Goal: Task Accomplishment & Management: Complete application form

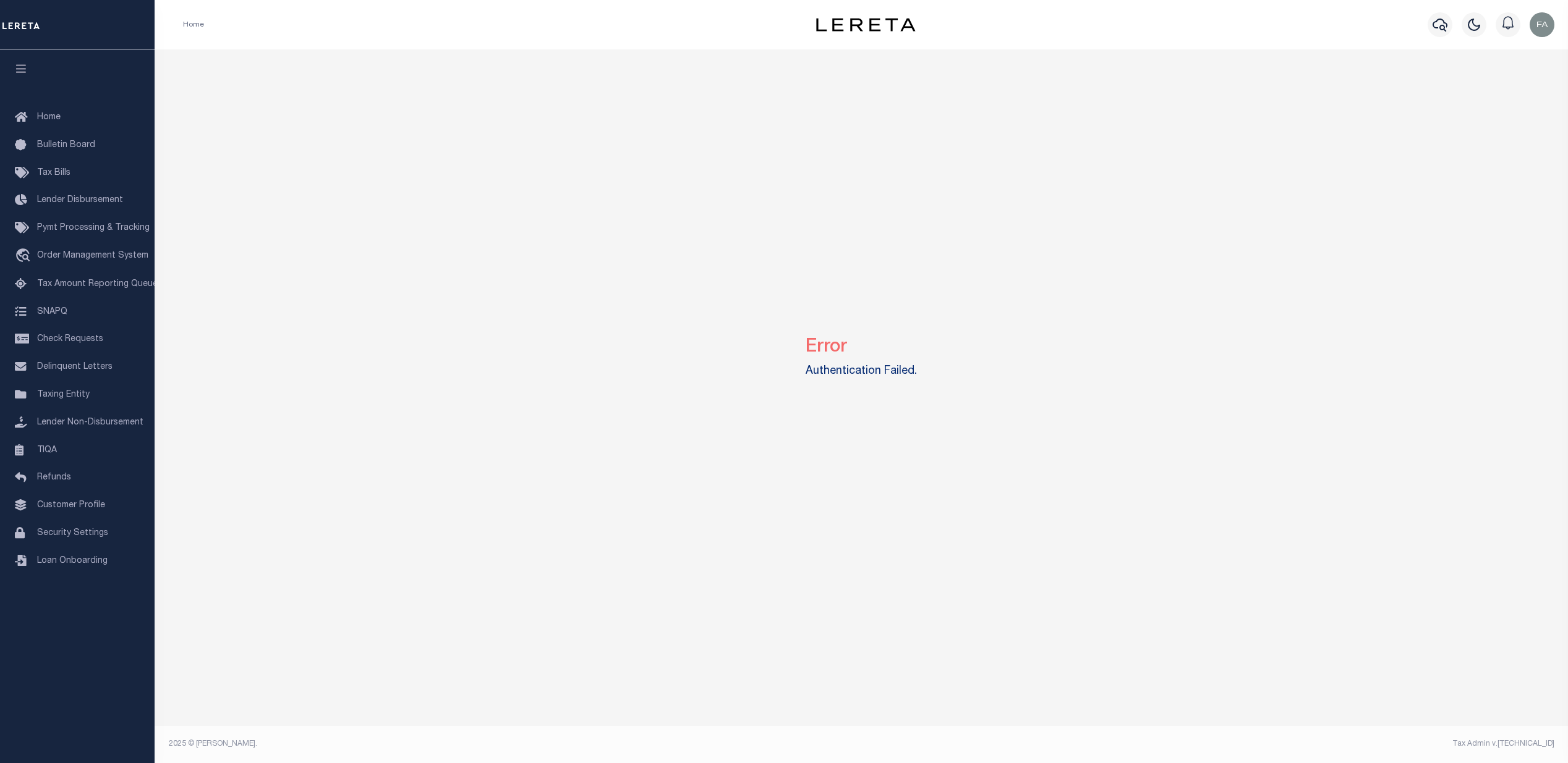
click at [1535, 27] on img "button" at bounding box center [1542, 24] width 25 height 25
click at [1545, 22] on img "button" at bounding box center [1542, 24] width 25 height 25
click at [1543, 22] on img "button" at bounding box center [1542, 24] width 25 height 25
click at [1392, 77] on div "Error Authentication Failed." at bounding box center [862, 354] width 1404 height 611
click at [1539, 33] on img "button" at bounding box center [1542, 24] width 25 height 25
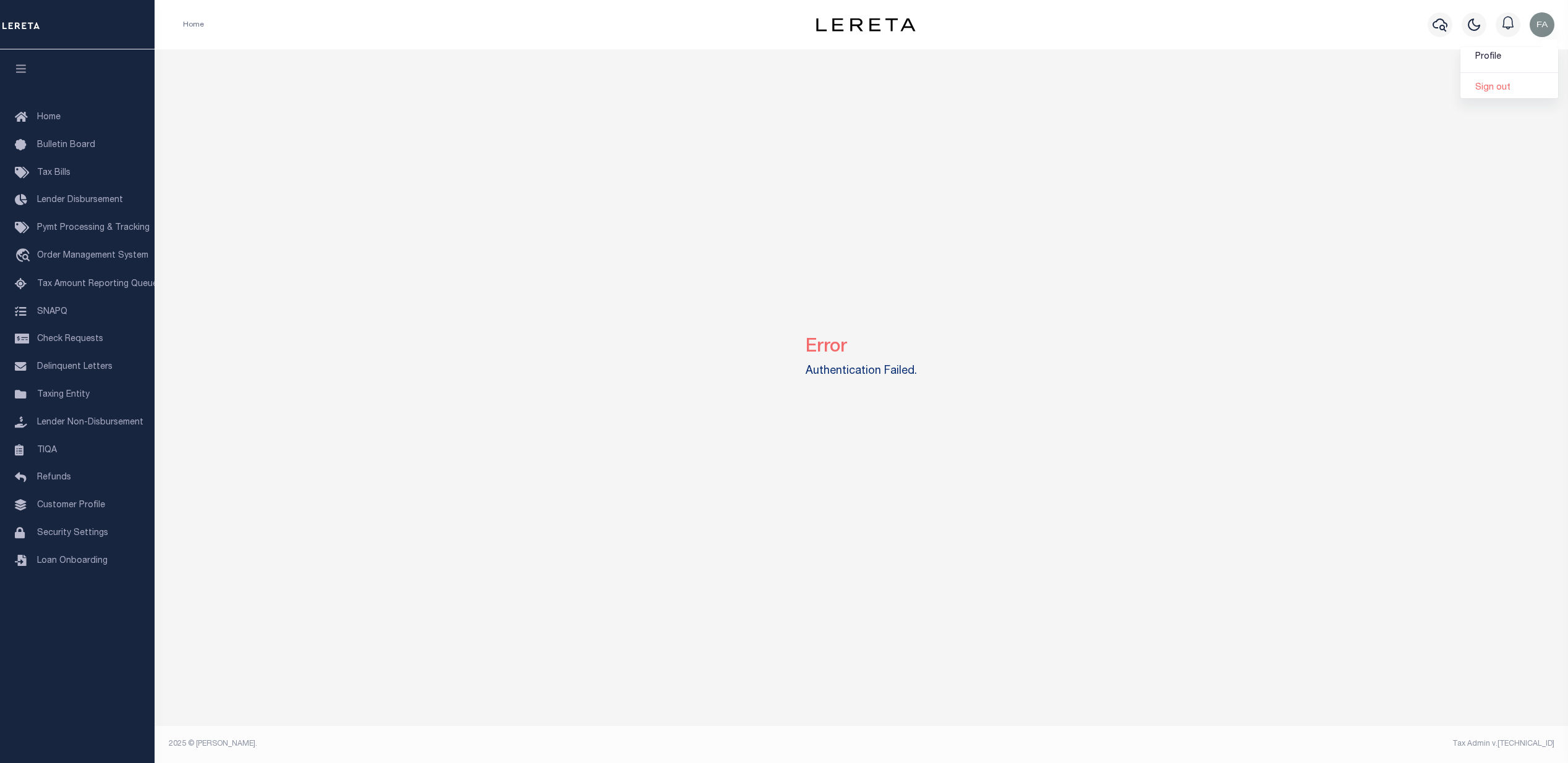
click at [1340, 85] on div "Error Authentication Failed." at bounding box center [862, 354] width 1404 height 611
click at [1542, 30] on img "button" at bounding box center [1542, 24] width 25 height 25
click at [1488, 83] on span "Sign out" at bounding box center [1493, 88] width 35 height 9
click at [1549, 21] on img "button" at bounding box center [1542, 24] width 25 height 25
click at [1271, 102] on div "Error Authentication Failed." at bounding box center [862, 354] width 1404 height 611
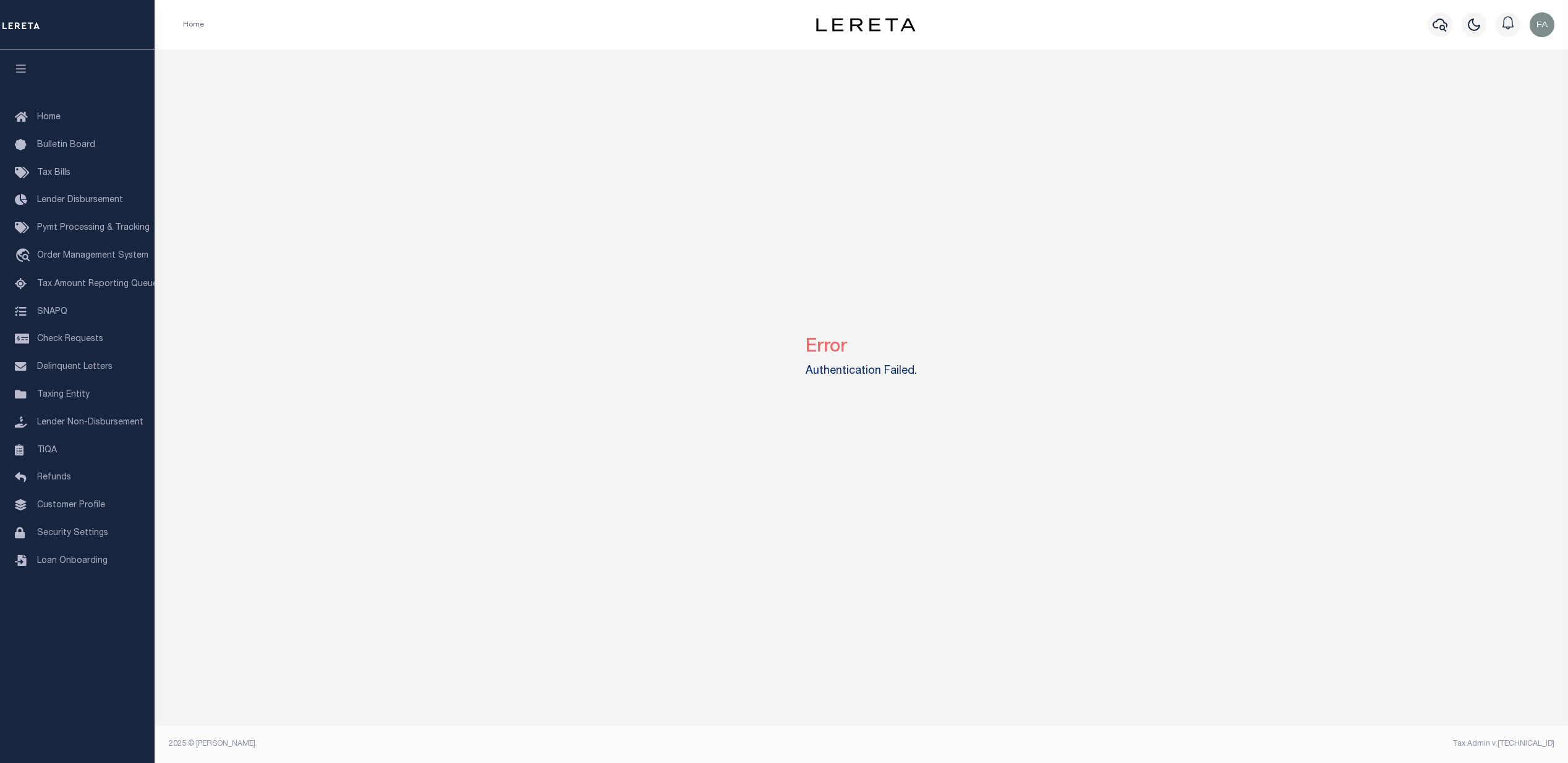
click at [1549, 23] on img "button" at bounding box center [1542, 24] width 25 height 25
click at [1481, 55] on span "Profile" at bounding box center [1488, 57] width 26 height 9
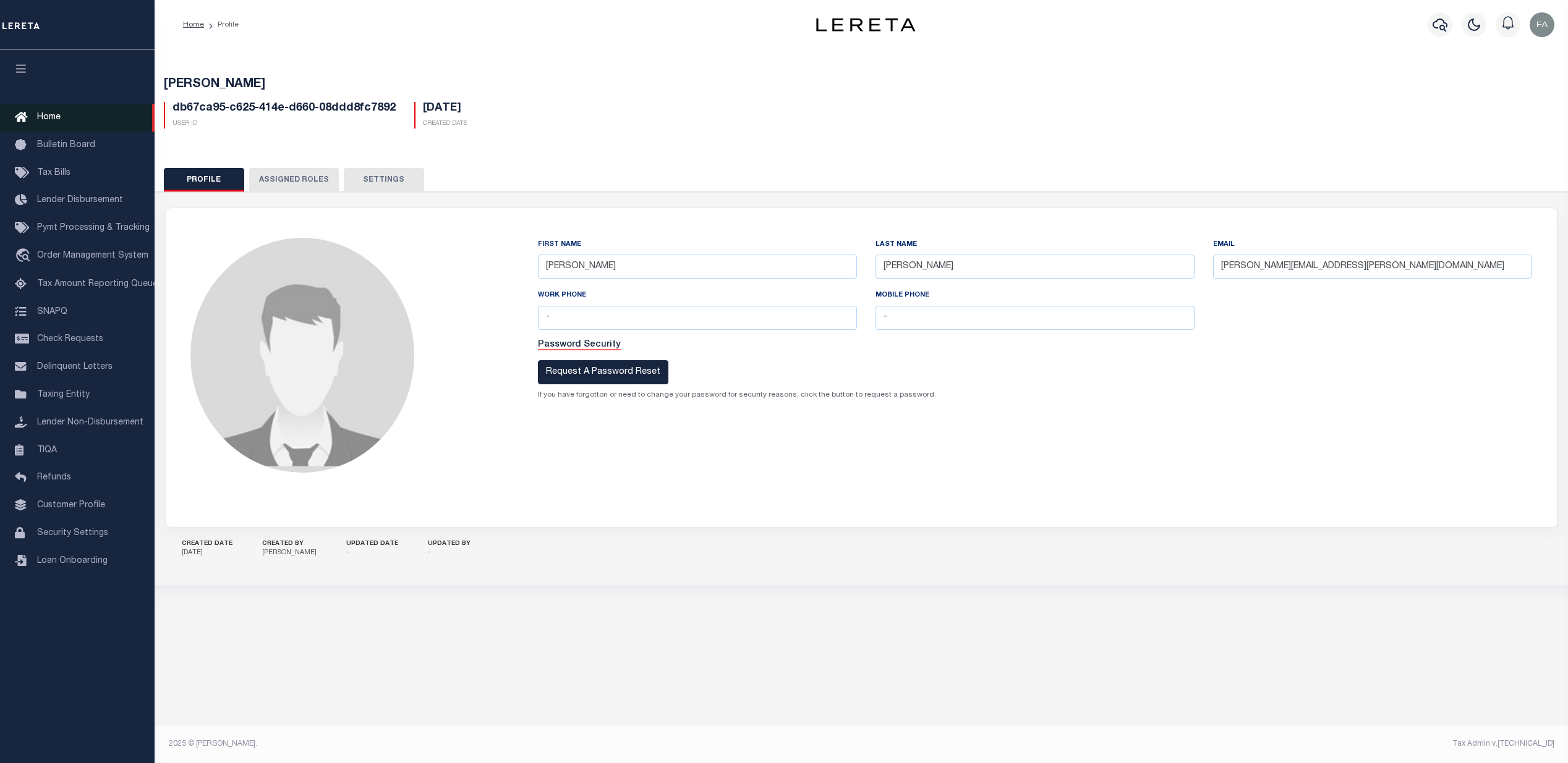
click at [57, 120] on span "Home" at bounding box center [48, 117] width 23 height 9
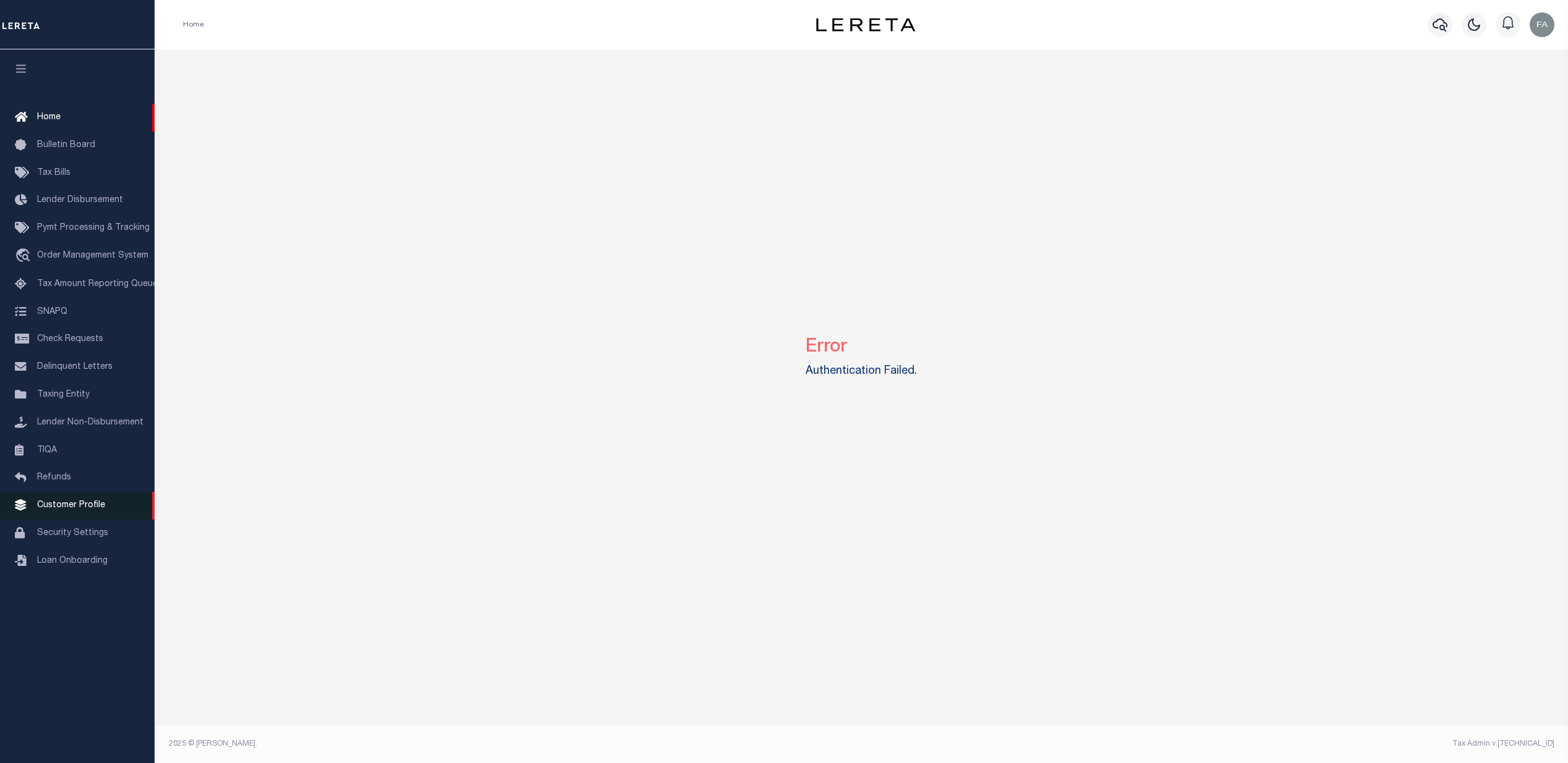
click at [62, 506] on link "Customer Profile" at bounding box center [77, 505] width 155 height 28
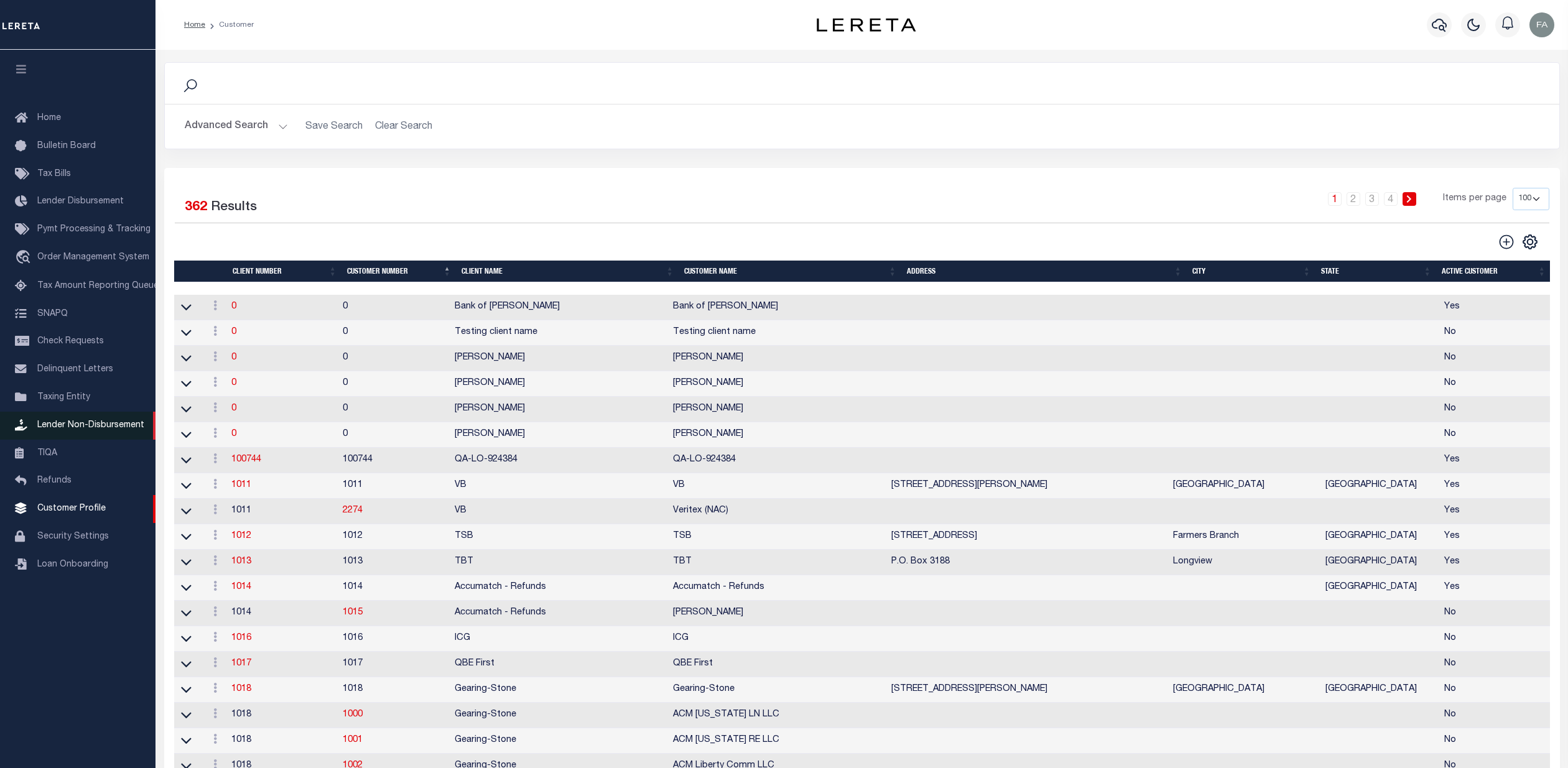
click at [82, 430] on span "Lender Non-Disbursement" at bounding box center [90, 426] width 107 height 9
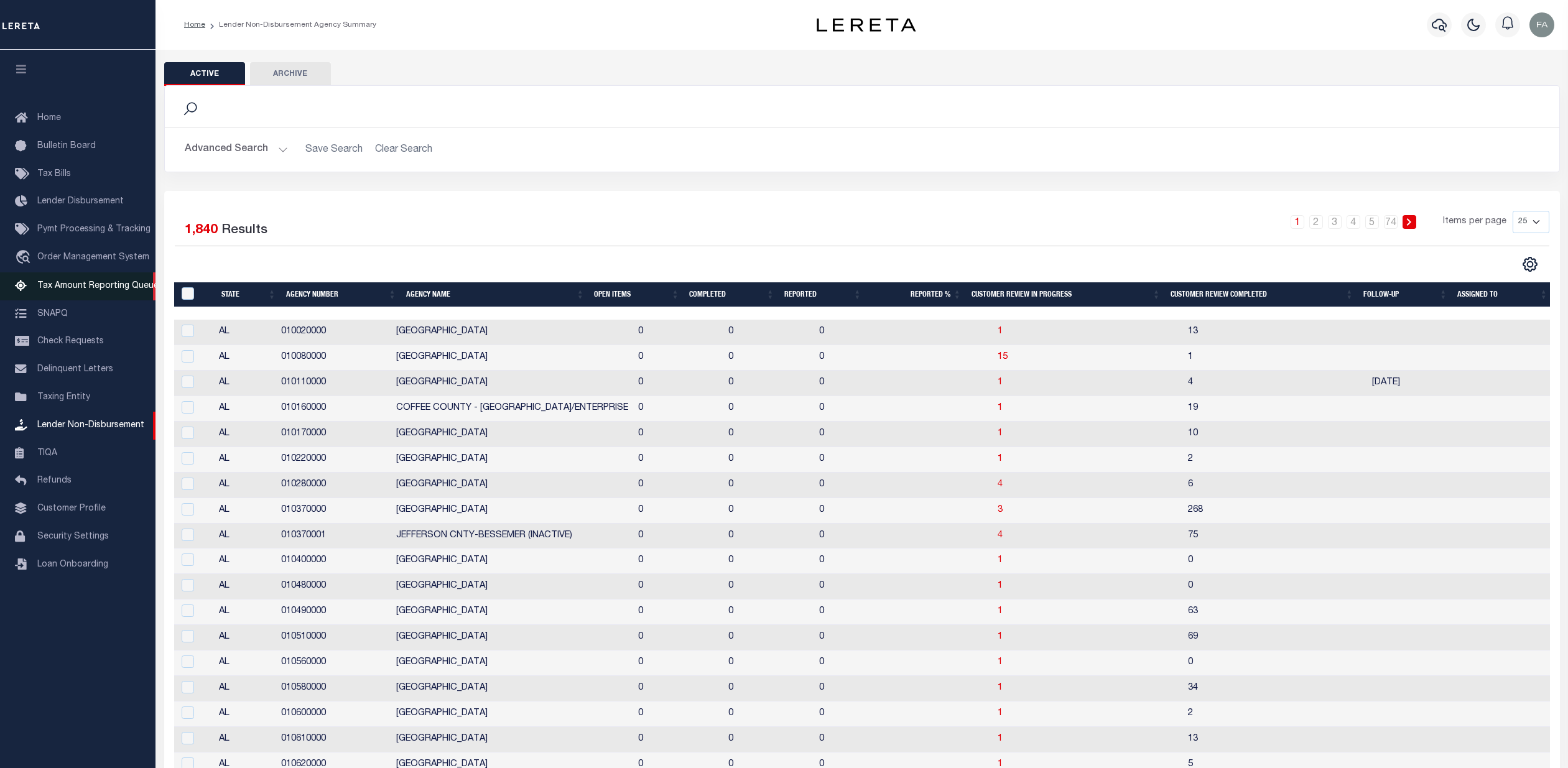
click at [77, 285] on span "Tax Amount Reporting Queue" at bounding box center [97, 286] width 121 height 9
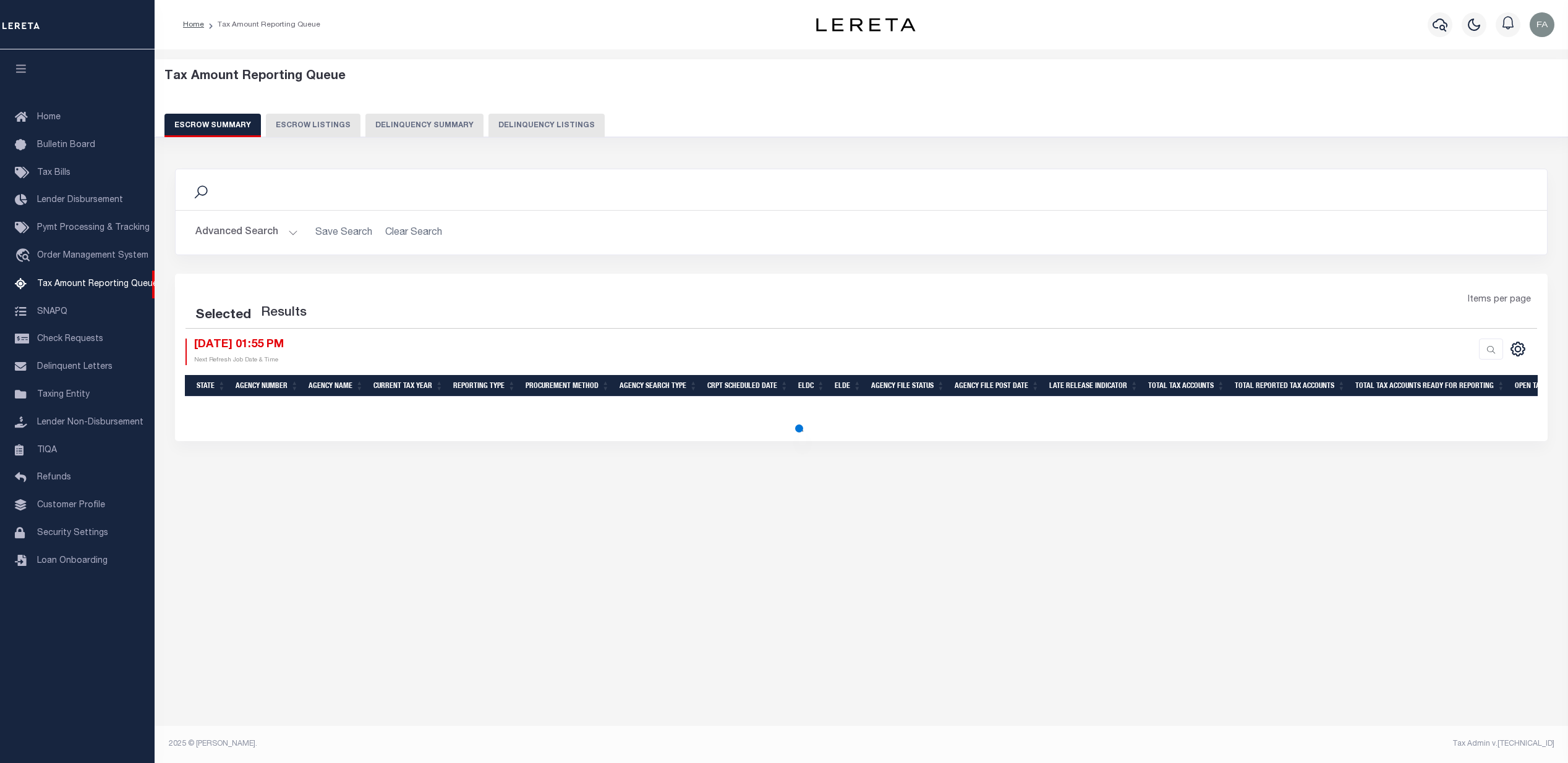
select select "100"
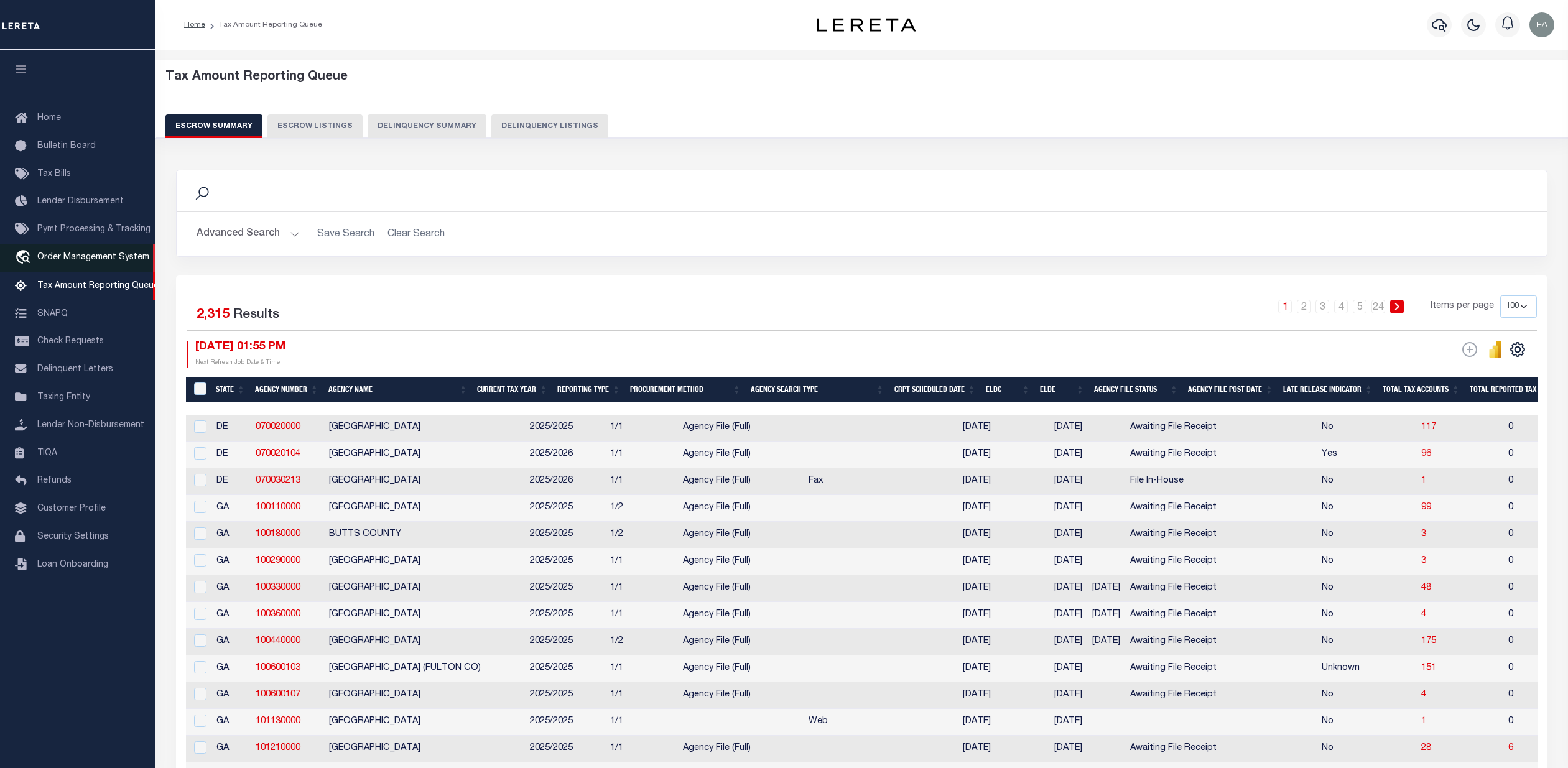
click at [79, 258] on span "Order Management System" at bounding box center [93, 257] width 112 height 9
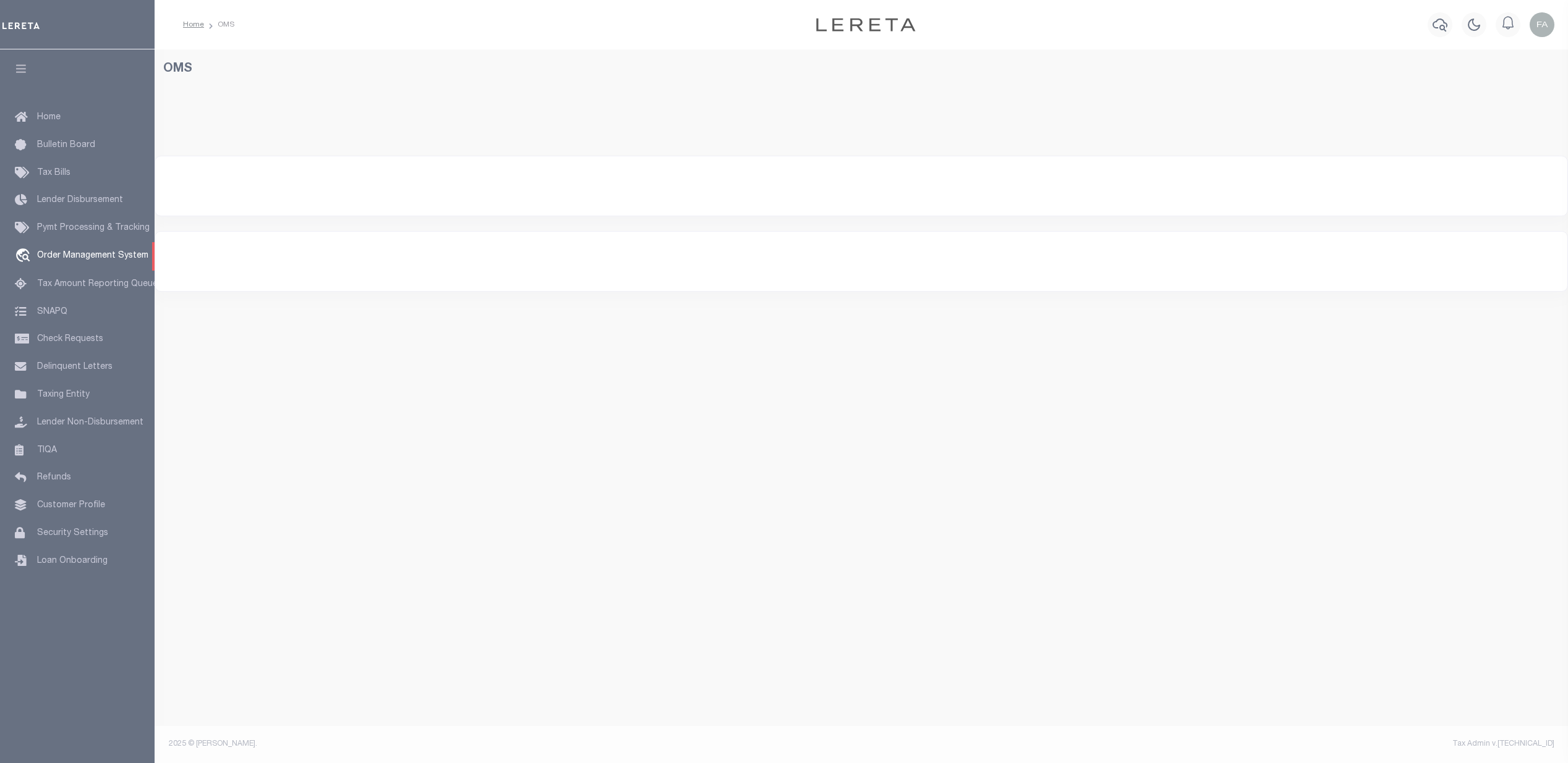
select select "200"
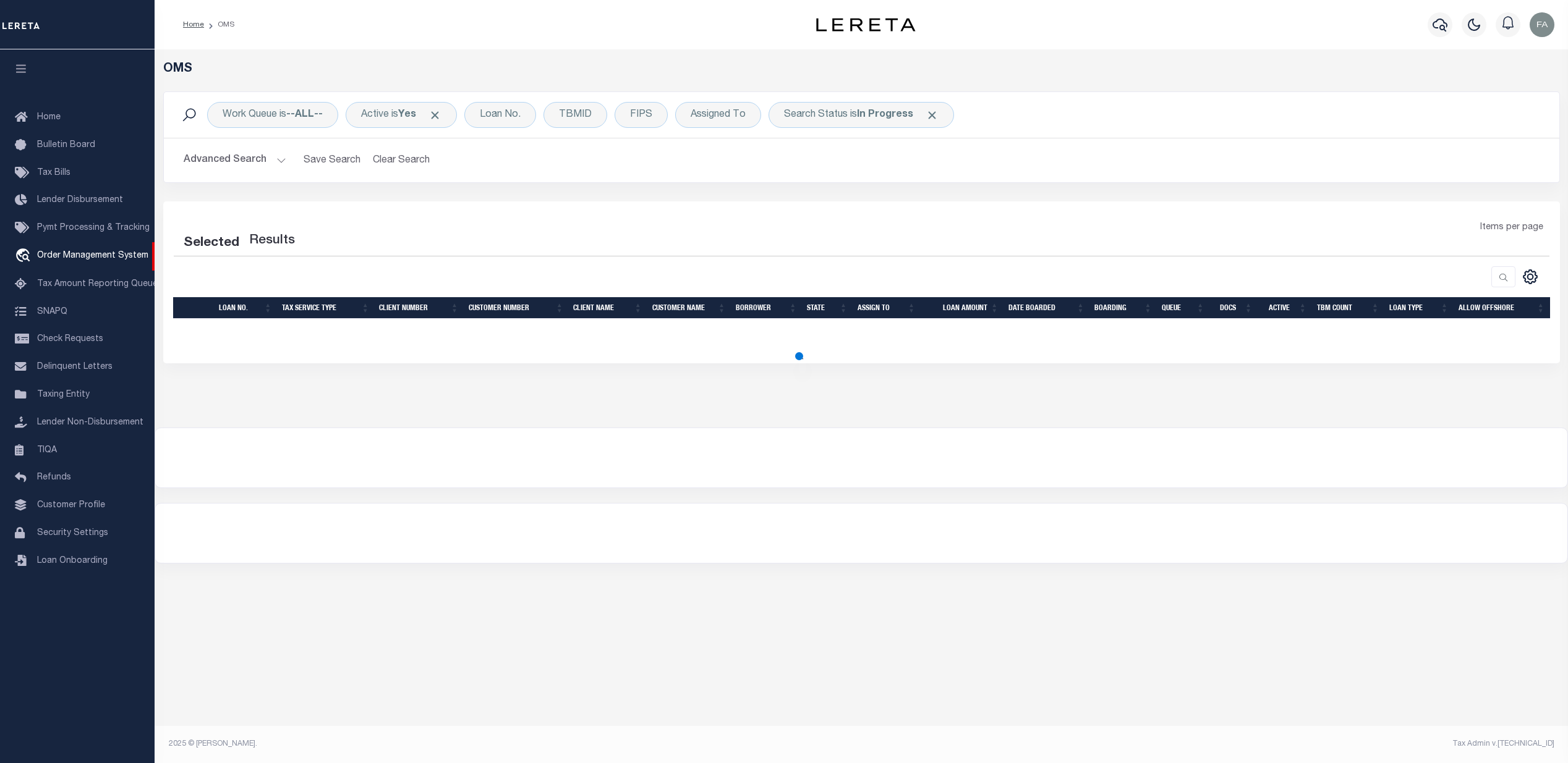
select select "200"
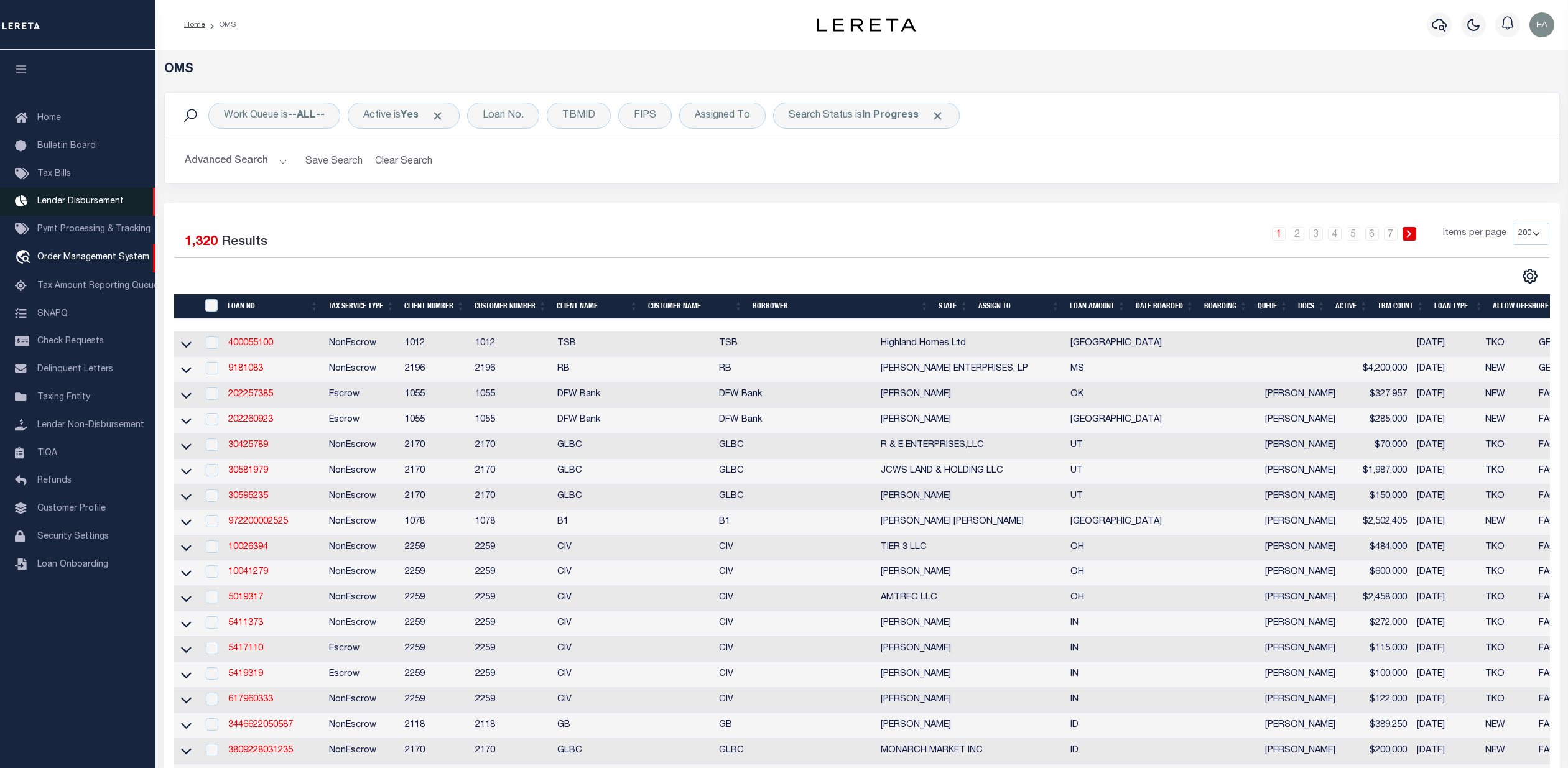
click at [73, 205] on span "Lender Disbursement" at bounding box center [80, 201] width 87 height 9
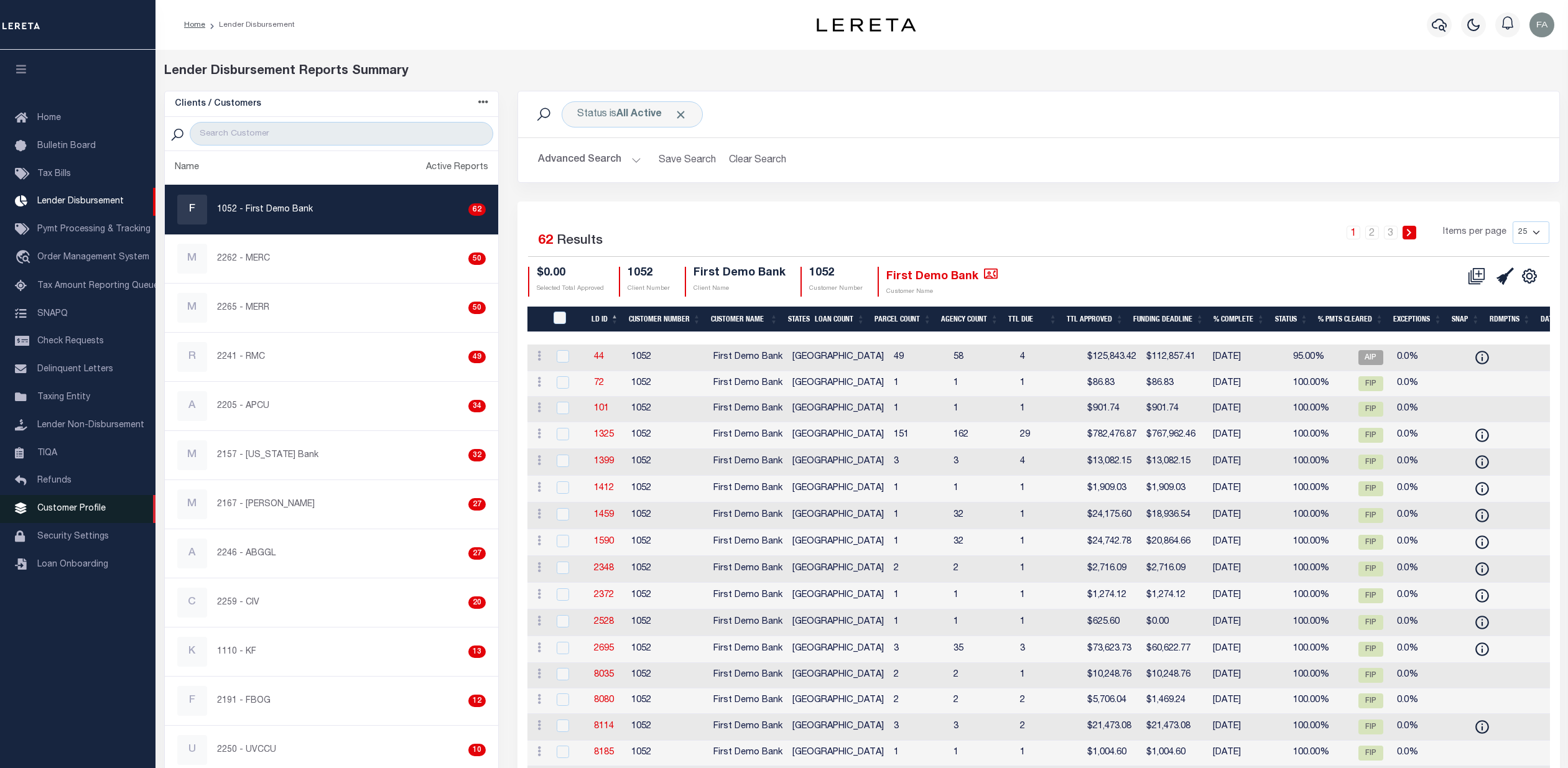
click at [74, 513] on span "Customer Profile" at bounding box center [72, 509] width 69 height 9
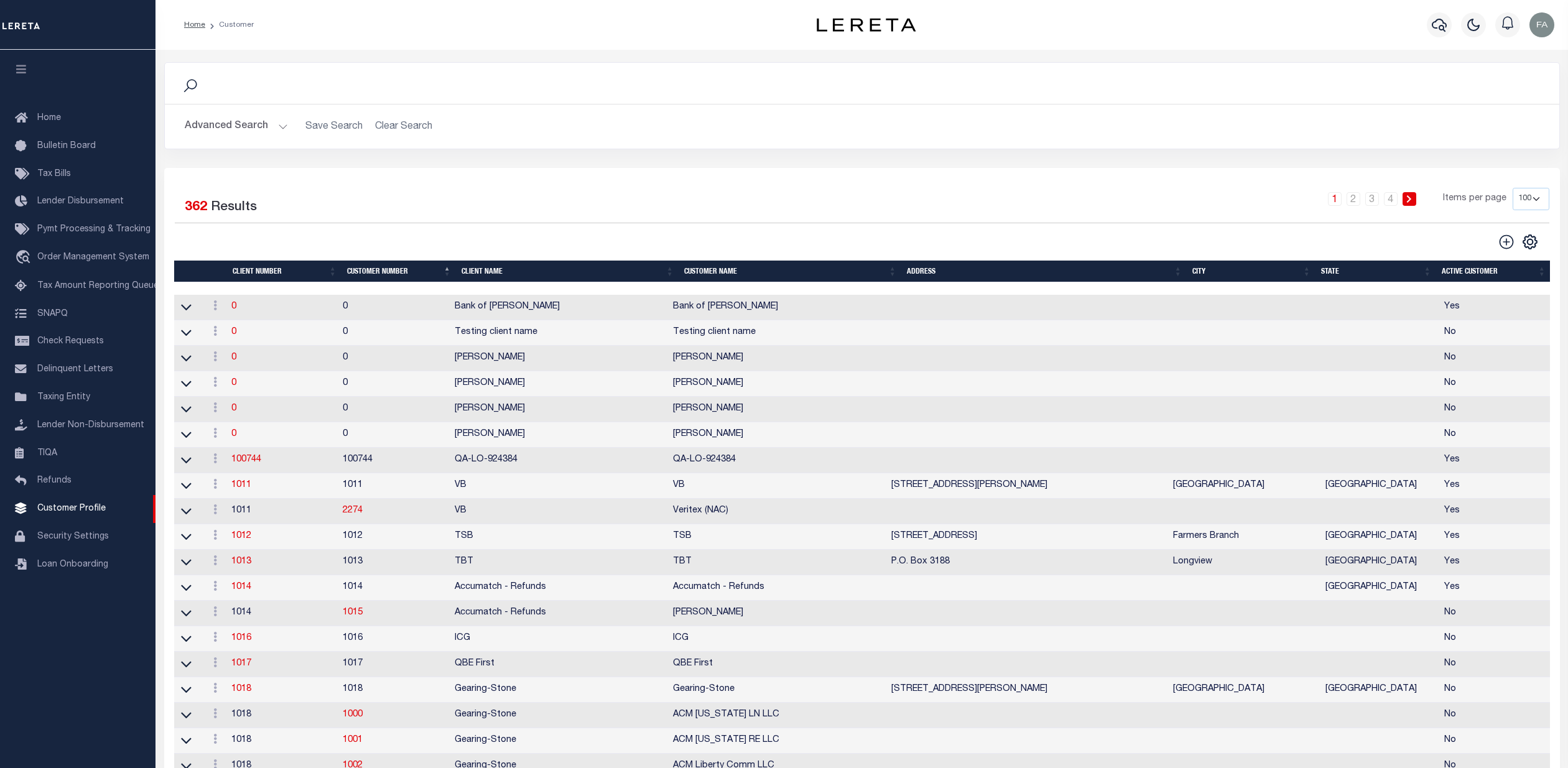
click at [251, 133] on button "Advanced Search" at bounding box center [236, 127] width 103 height 24
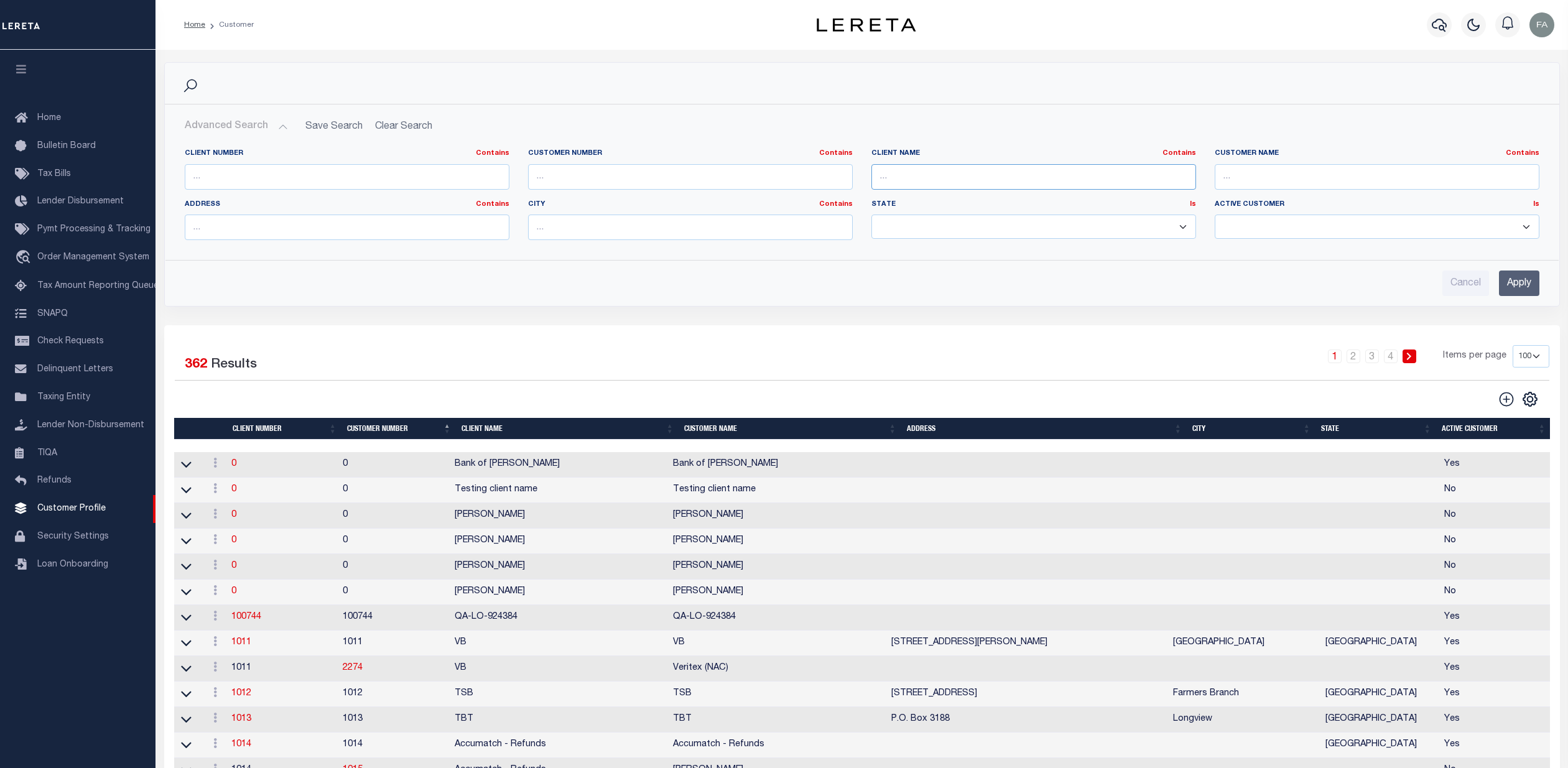
click at [947, 177] on input "text" at bounding box center [1034, 177] width 324 height 26
type input "grin"
click at [1510, 289] on input "Apply" at bounding box center [1519, 284] width 40 height 26
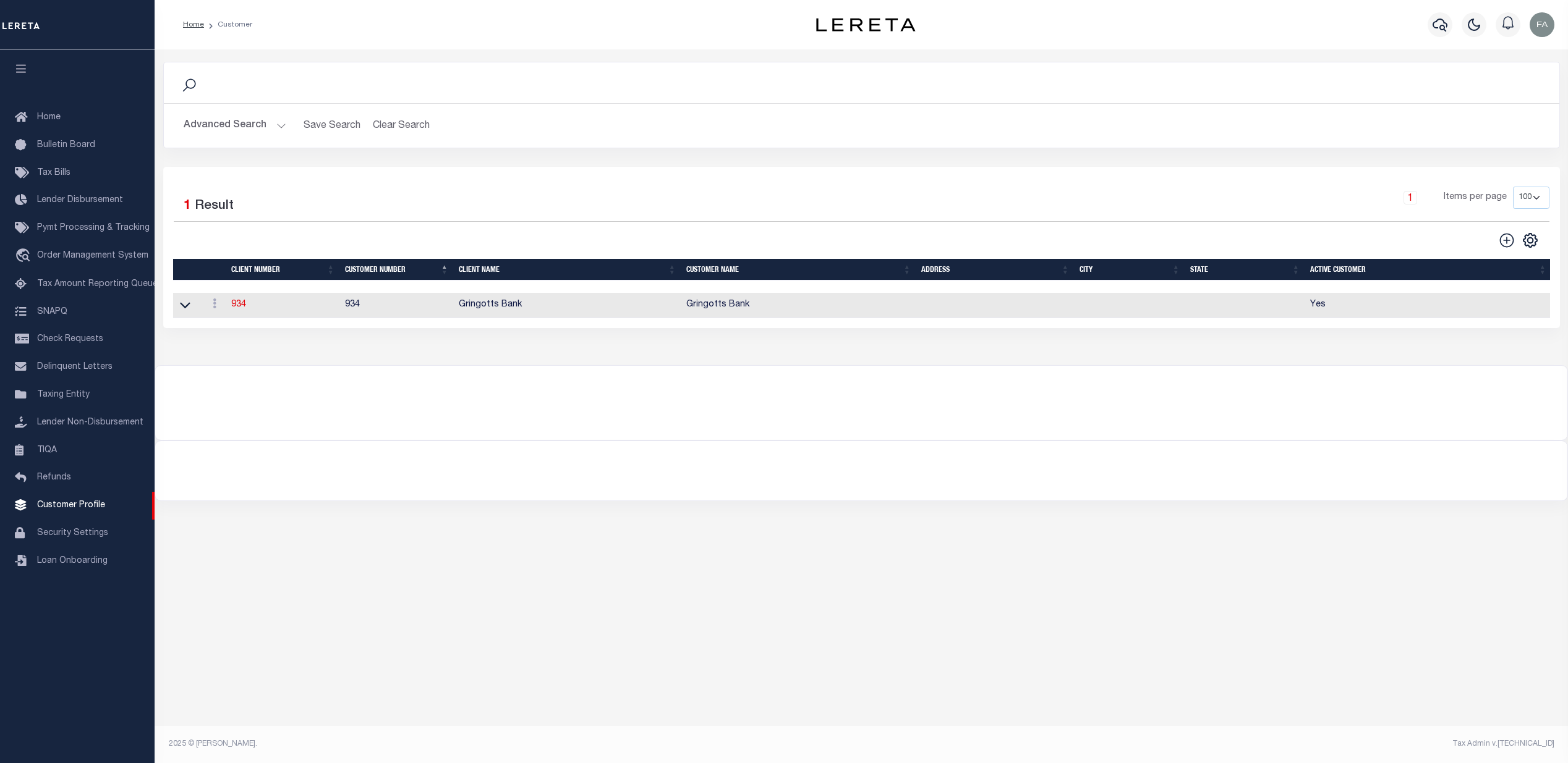
click at [328, 302] on td "934" at bounding box center [283, 306] width 114 height 26
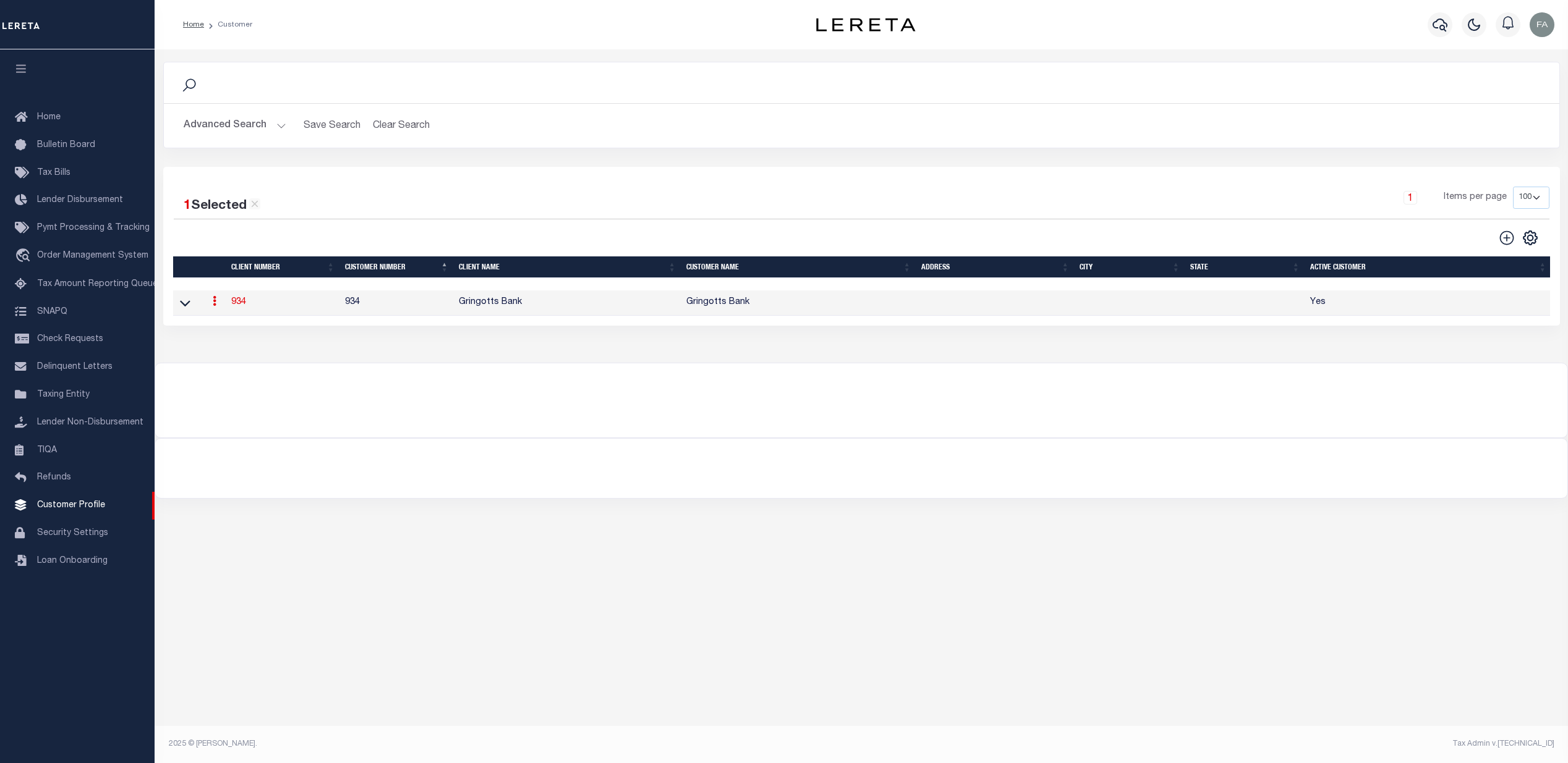
click at [327, 304] on td "934" at bounding box center [283, 303] width 114 height 26
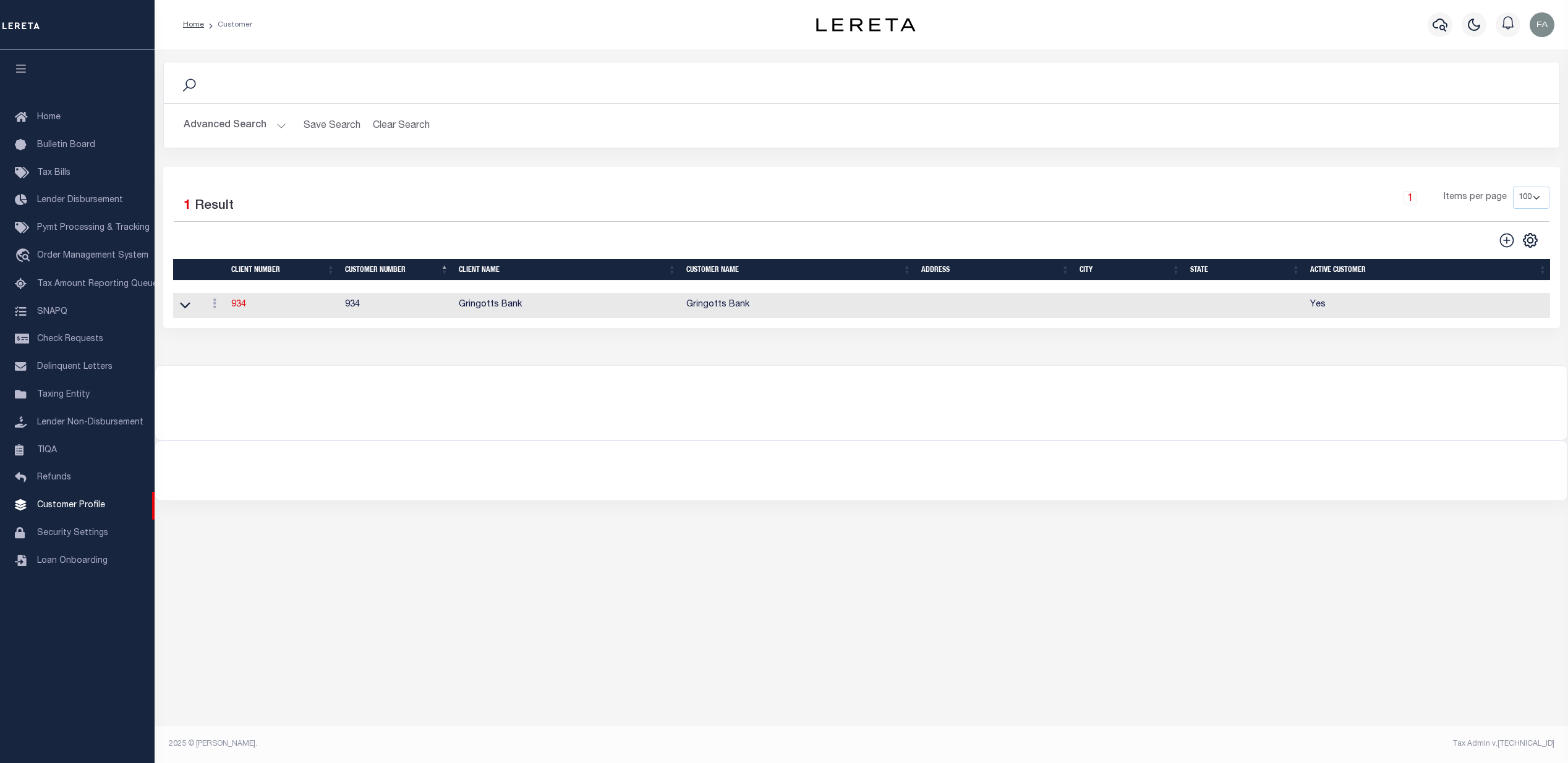
click at [327, 304] on td "934" at bounding box center [283, 306] width 114 height 26
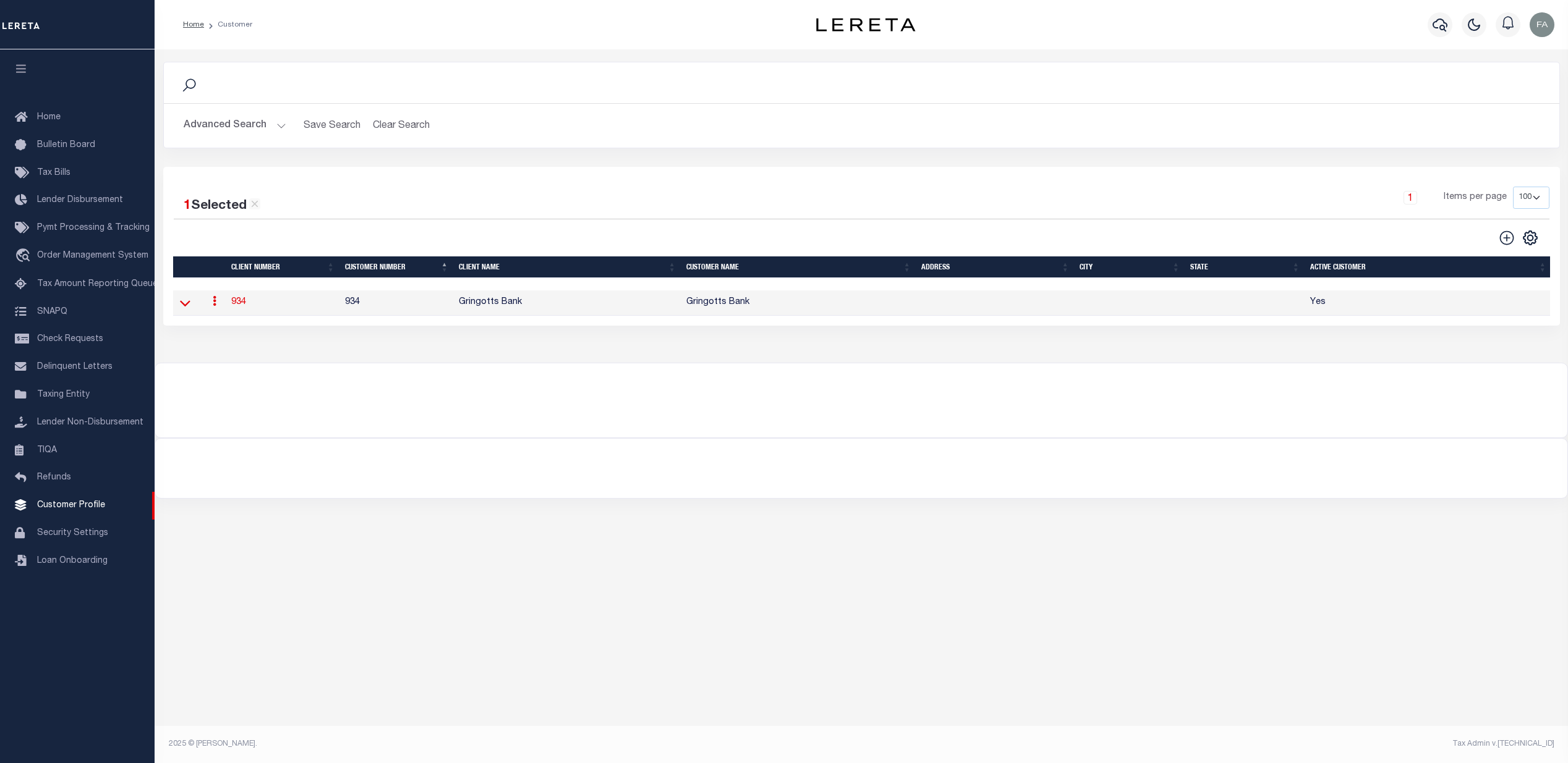
click at [186, 302] on icon at bounding box center [185, 303] width 11 height 13
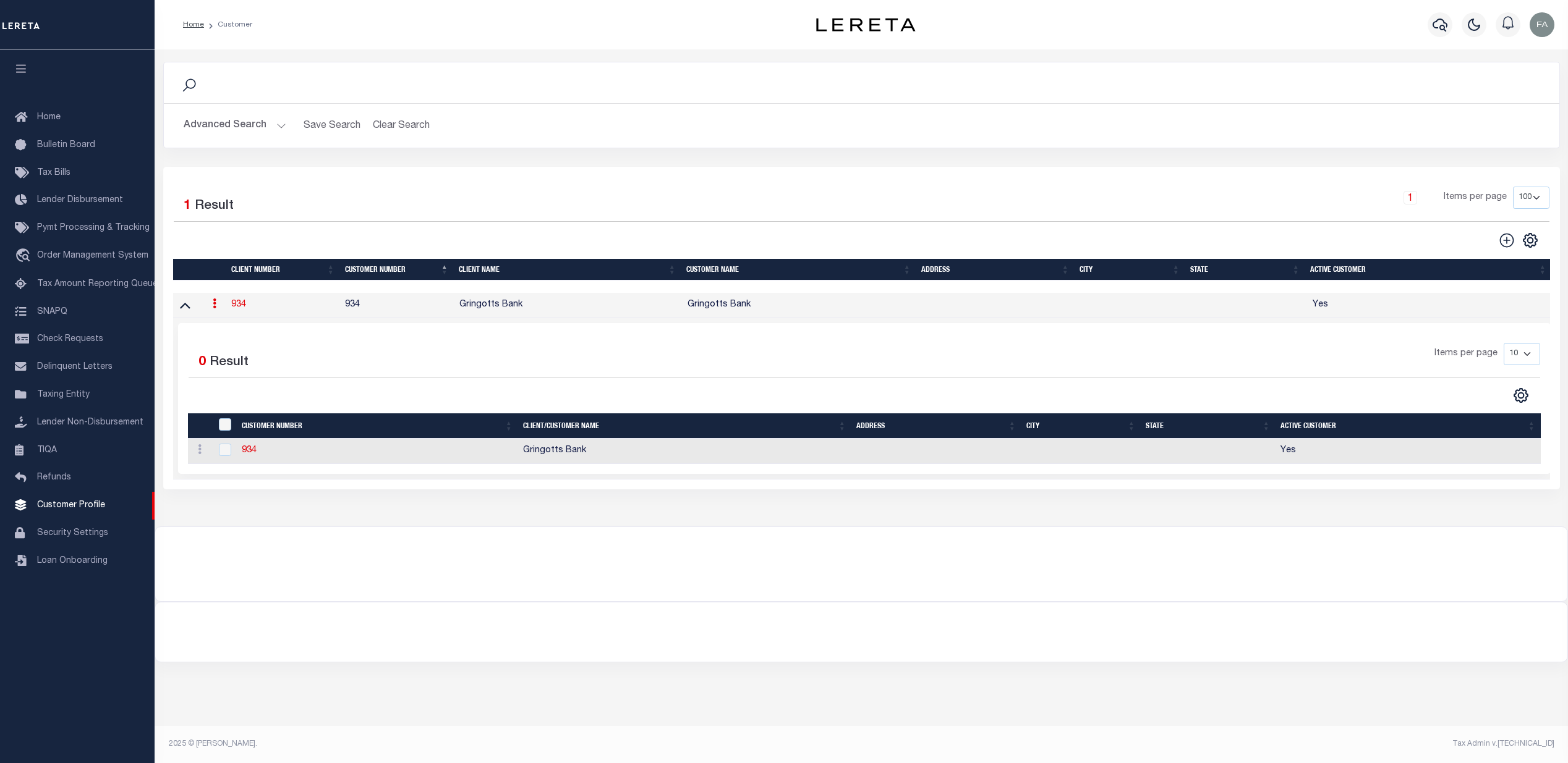
click at [239, 306] on link "934" at bounding box center [239, 305] width 15 height 9
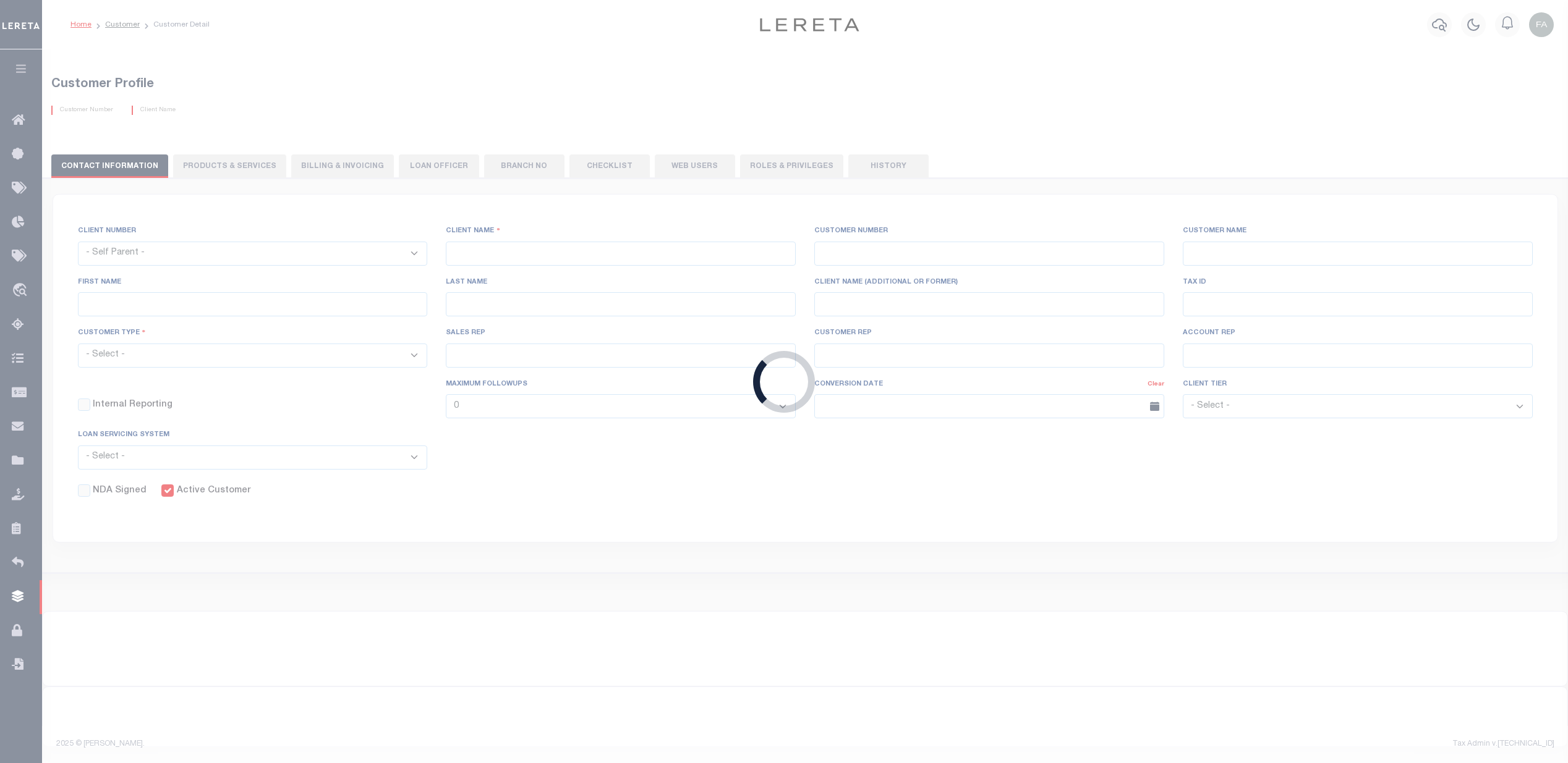
select select
type input "Gringotts Bank"
type input "934"
type input "Gringotts Bank"
select select "Mixed Portfolio"
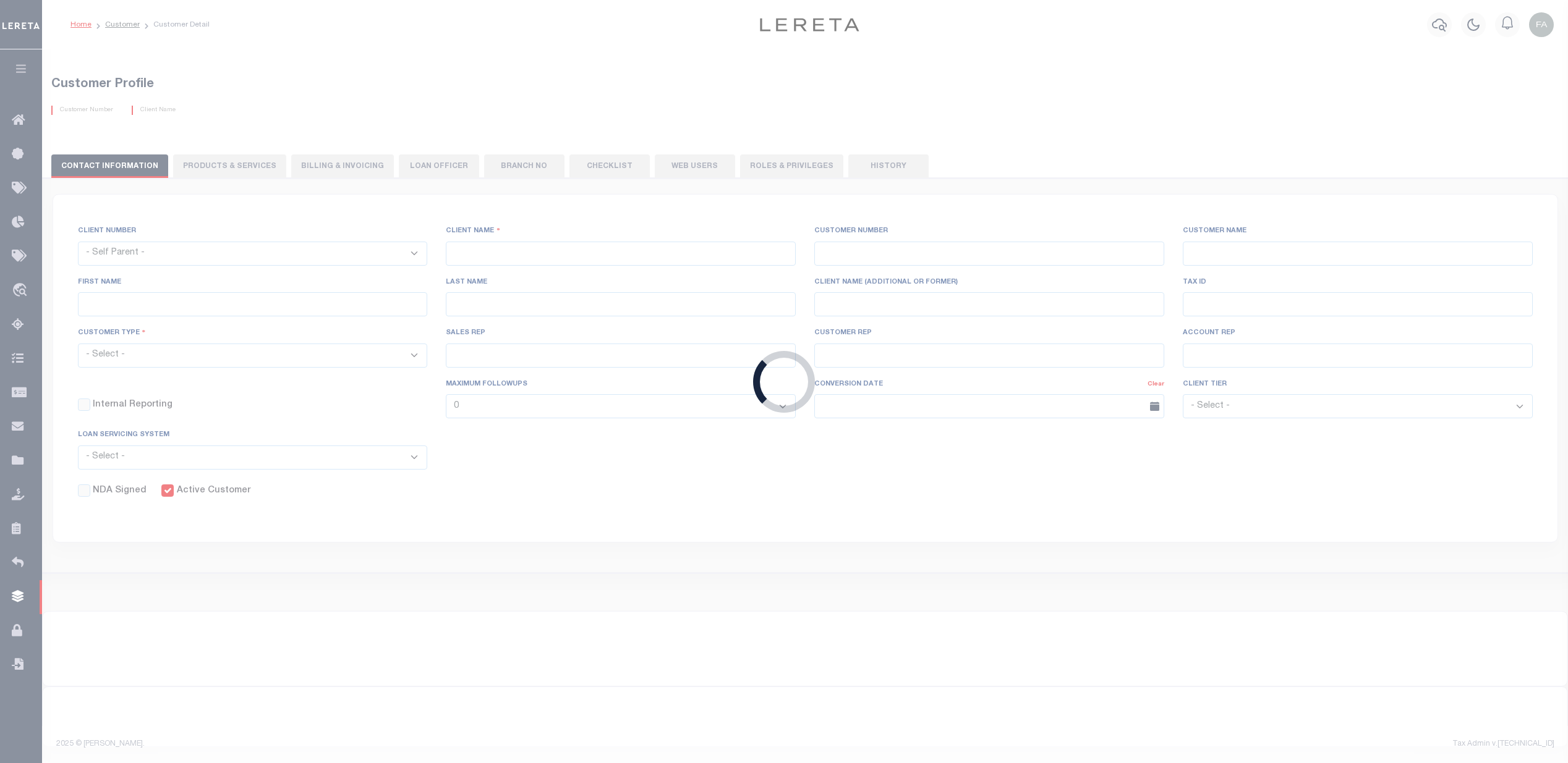
type input "07/15/2022"
select select "Tier 1"
checkbox input "true"
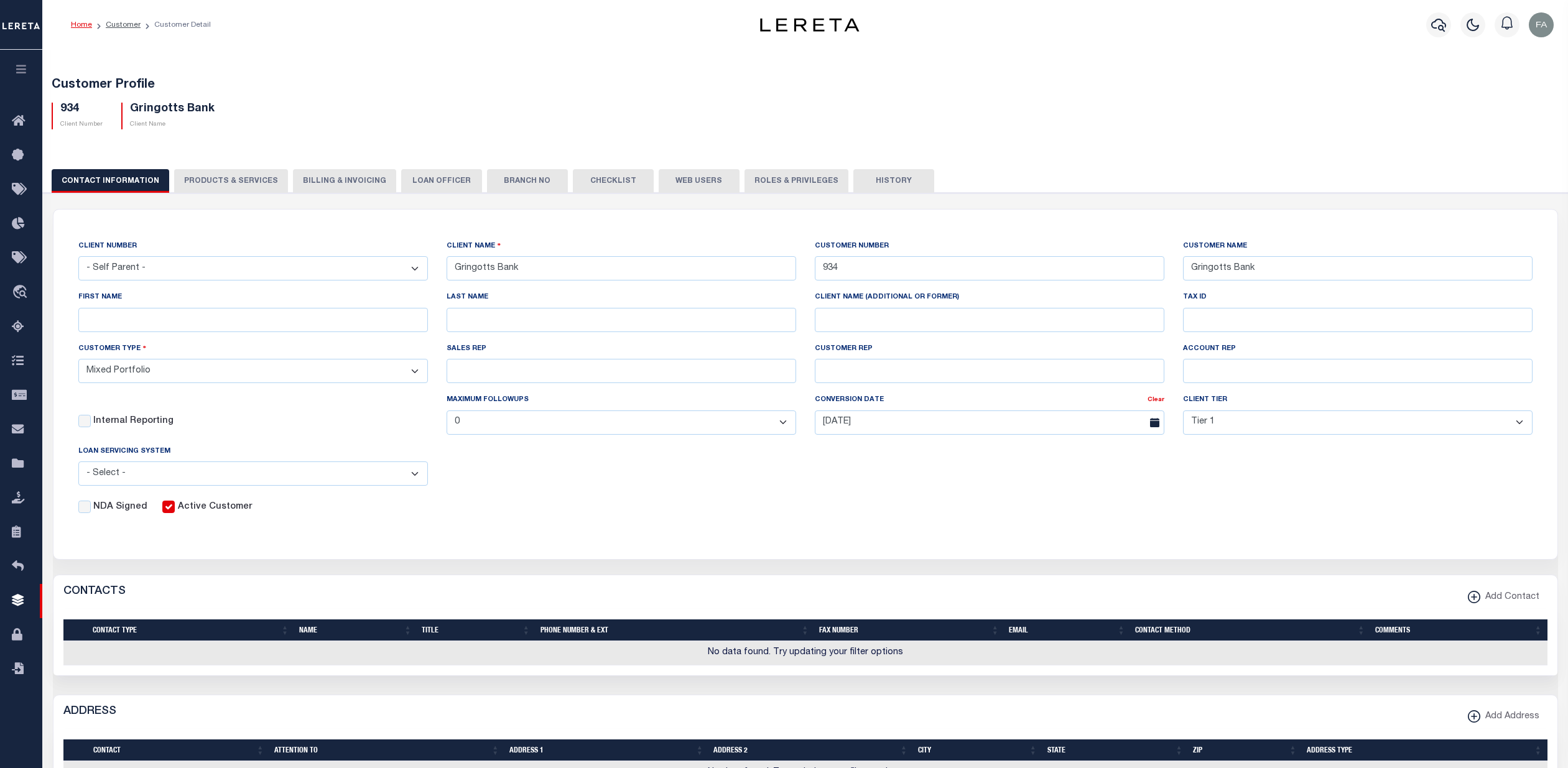
click at [268, 187] on button "PRODUCTS & SERVICES" at bounding box center [231, 181] width 114 height 24
select select "STX"
radio input "true"
checkbox input "true"
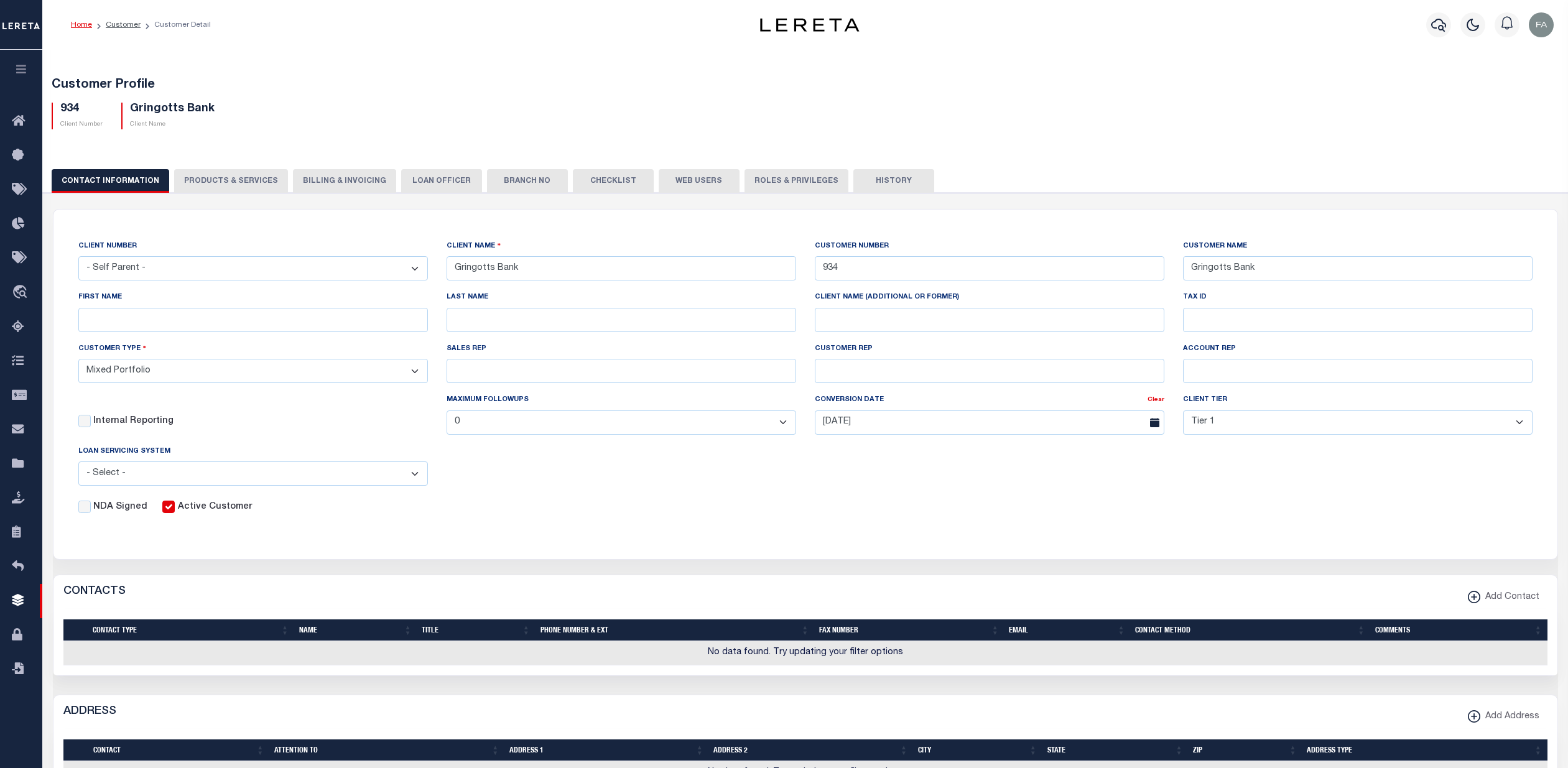
checkbox input "true"
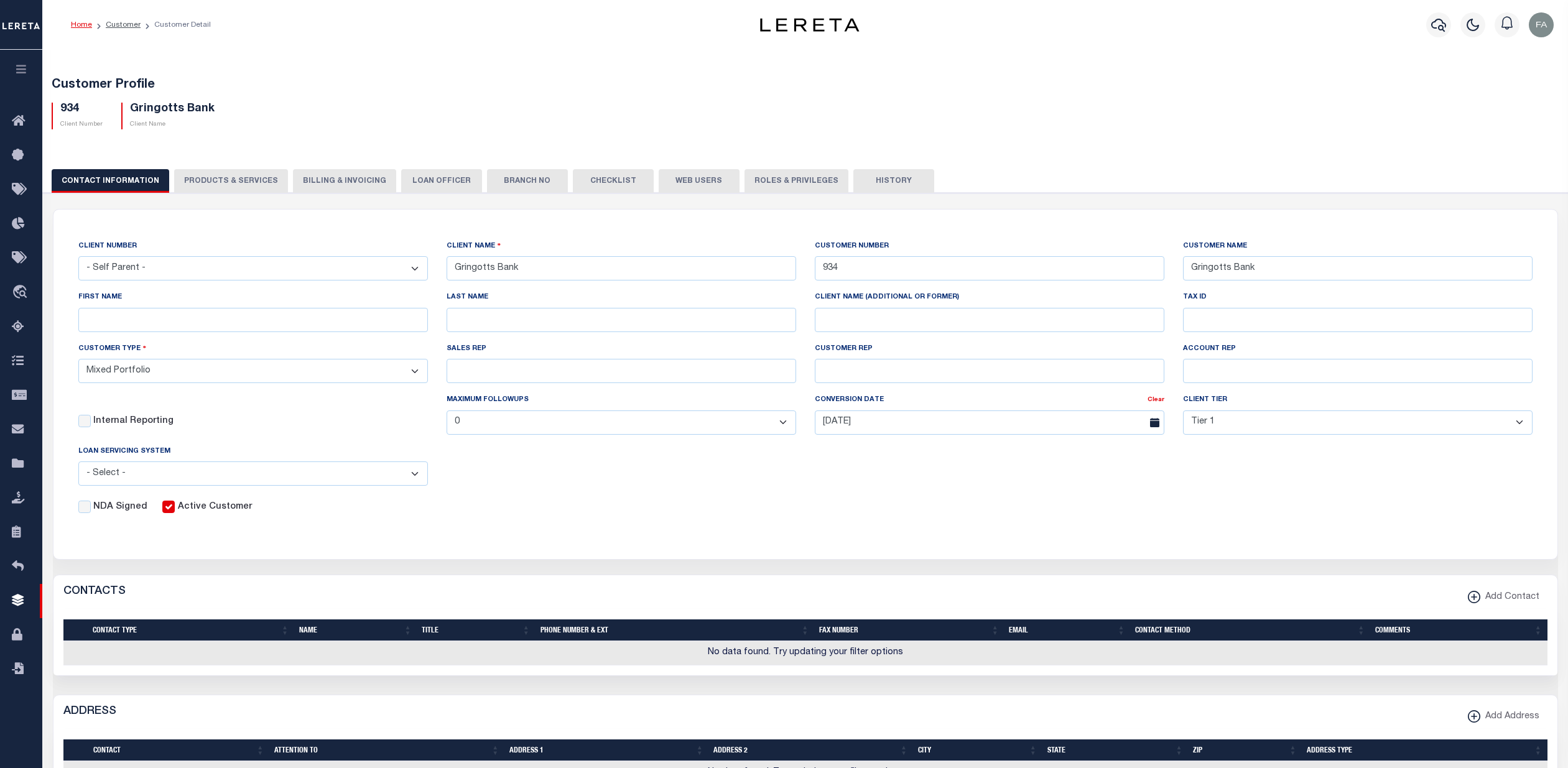
checkbox input "true"
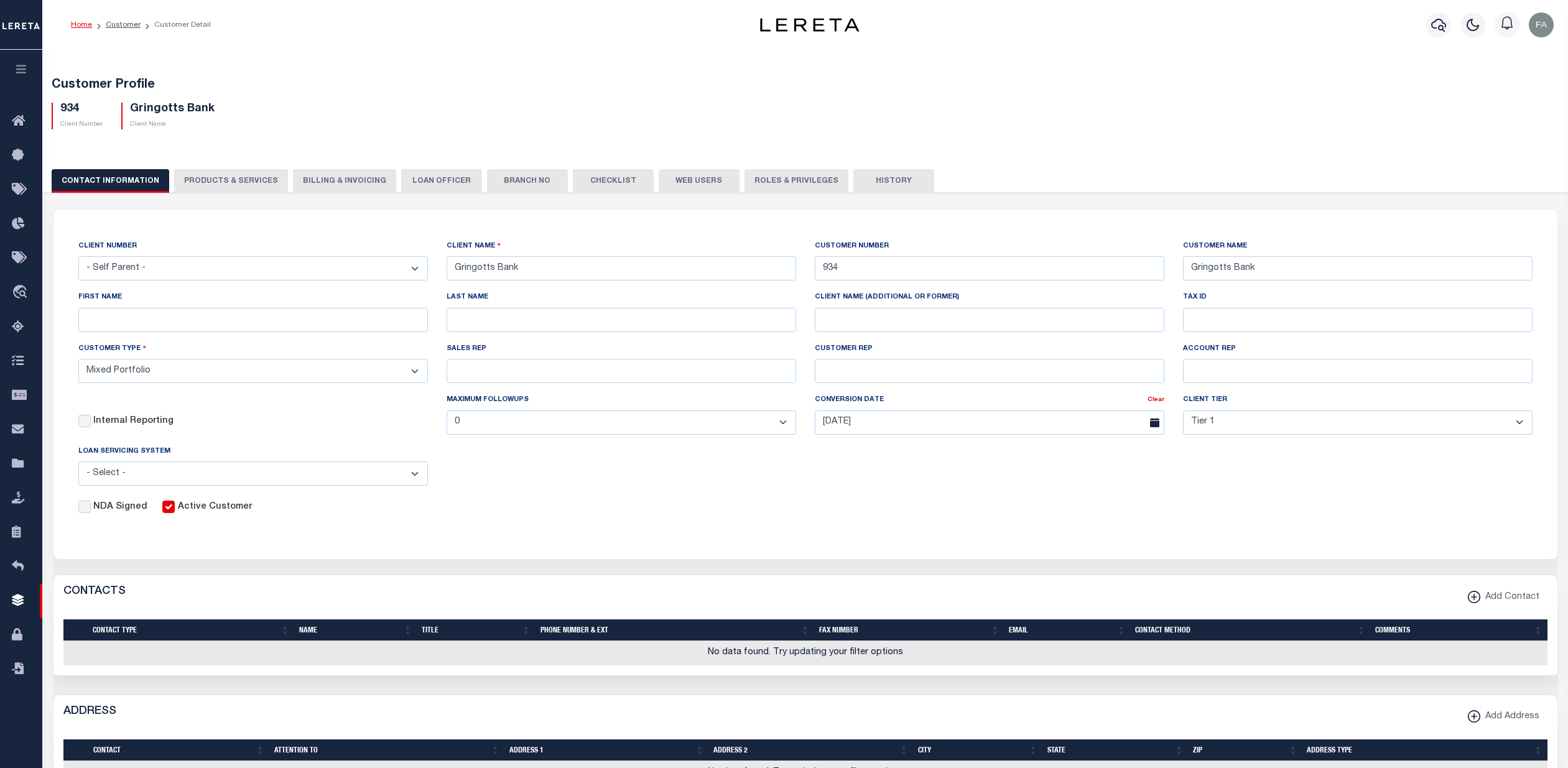
checkbox input "true"
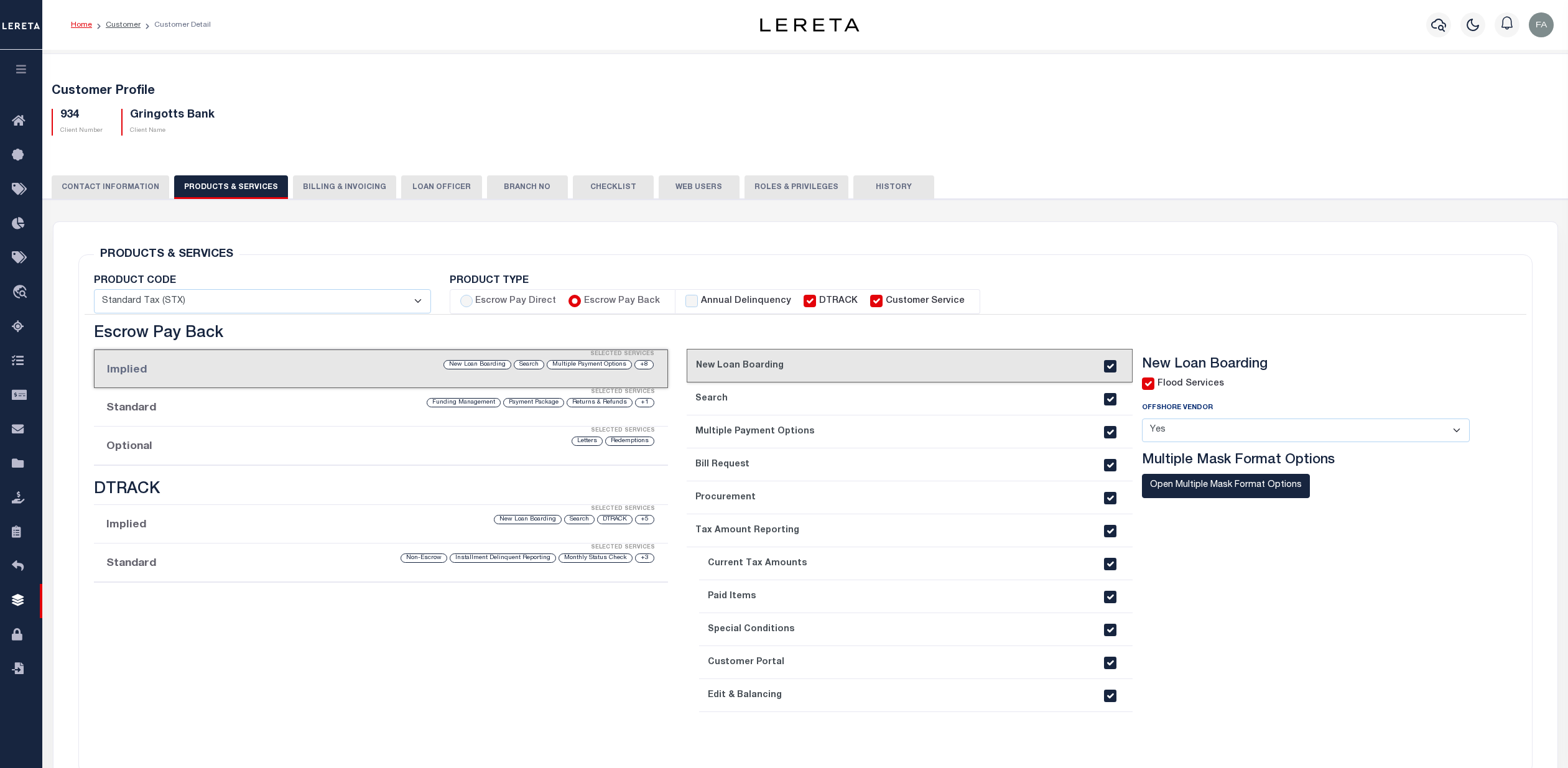
click at [418, 299] on select "- Select - Standard Tax (STX) Outsourcing (OS) Enhanced Tax (ETX) Tax Status Re…" at bounding box center [262, 302] width 337 height 24
click at [415, 272] on div "PRODUCTS & SERVICES Changes to Product and Services will be applied to the loan…" at bounding box center [805, 514] width 1454 height 521
click at [140, 183] on button "CONTACT INFORMATION" at bounding box center [110, 187] width 117 height 24
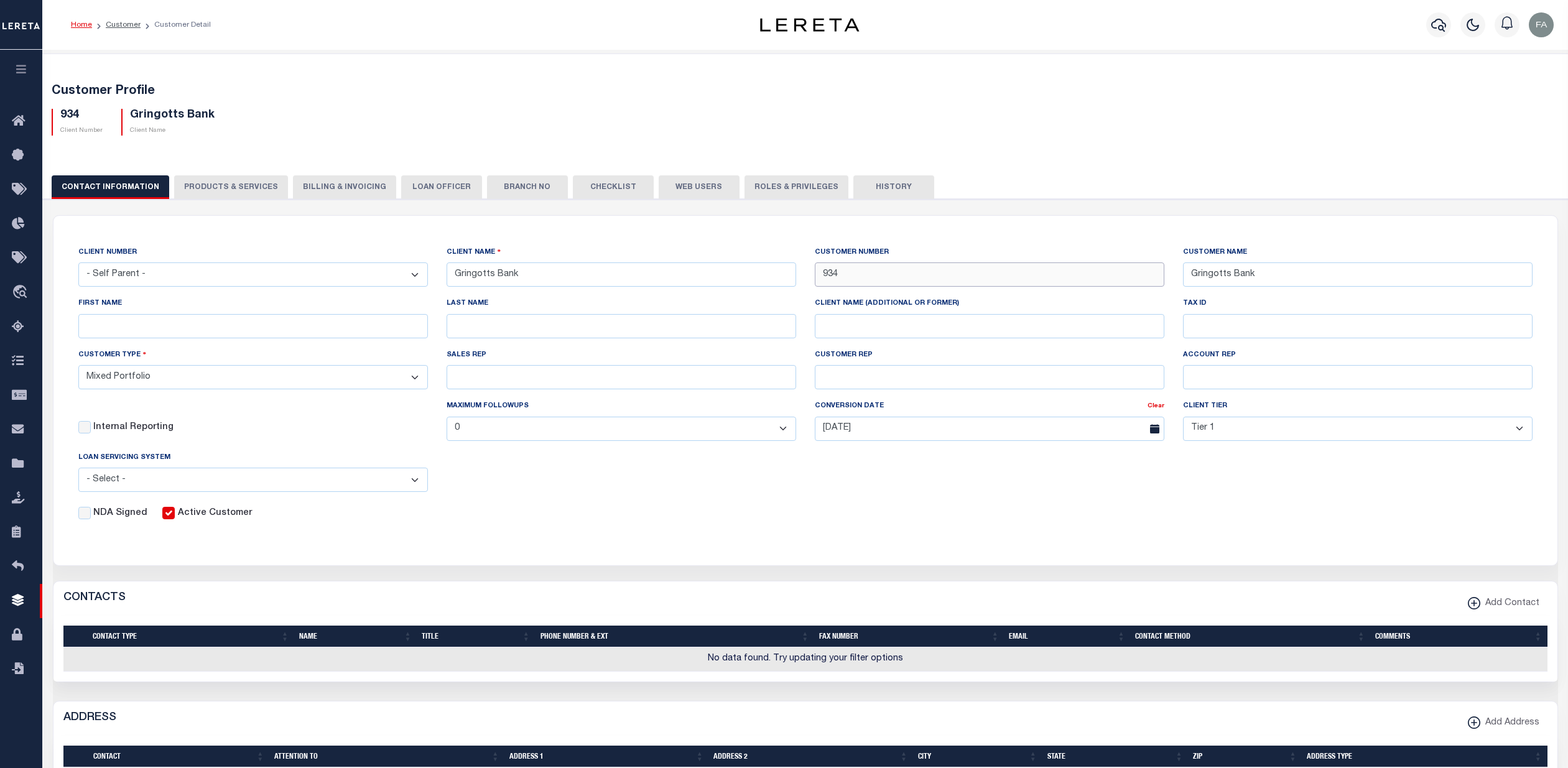
drag, startPoint x: 845, startPoint y: 284, endPoint x: 820, endPoint y: 279, distance: 25.5
click at [820, 279] on input "934" at bounding box center [990, 274] width 350 height 24
click at [932, 231] on div "CLIENT NUMBER - Self Parent - 100744 1011 1012 1013 1014 1016 1017 1018 1019 10…" at bounding box center [806, 383] width 1504 height 335
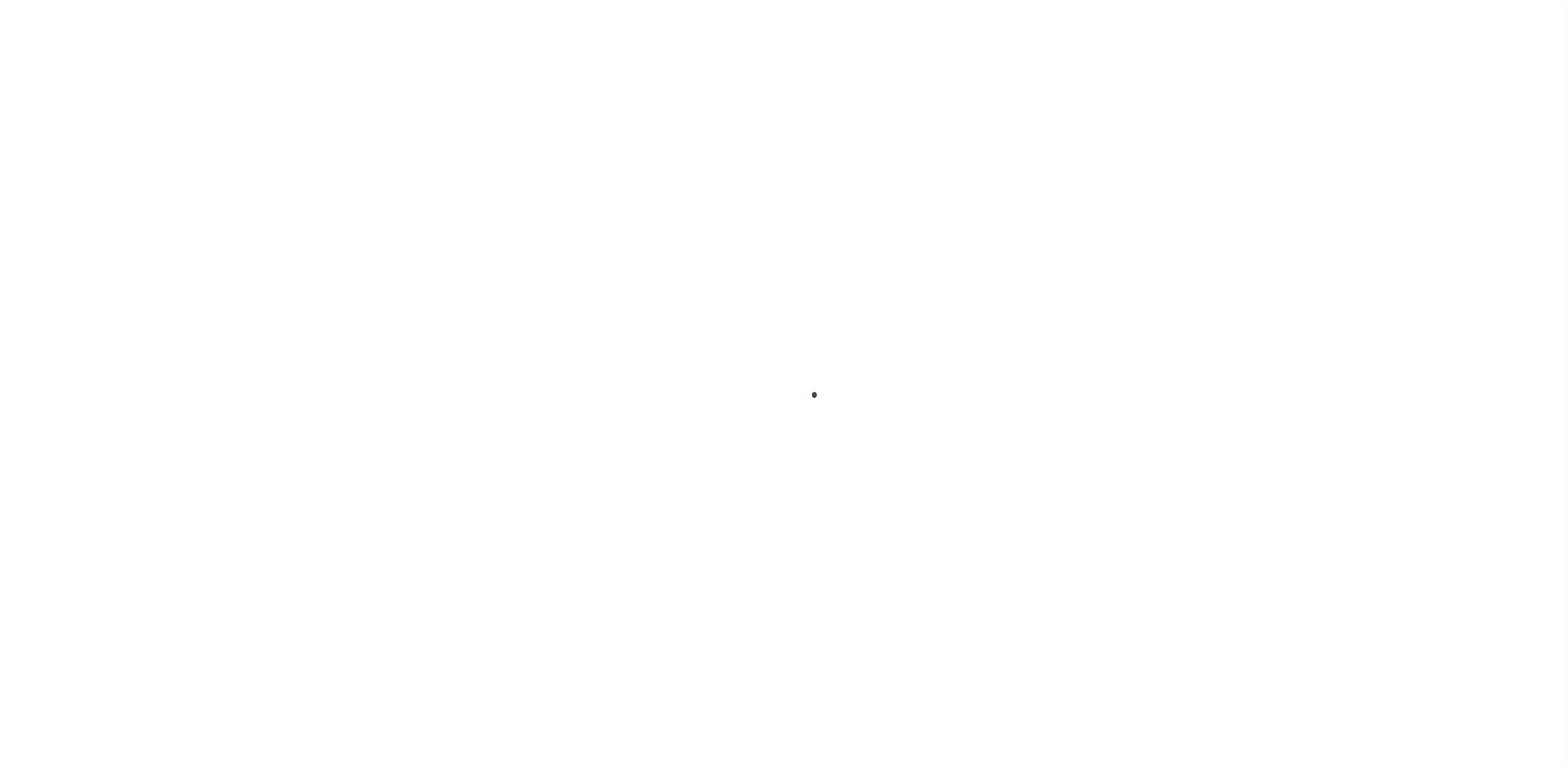
select select "2540"
select select "Mixed Portfolio"
select select "Tier 1"
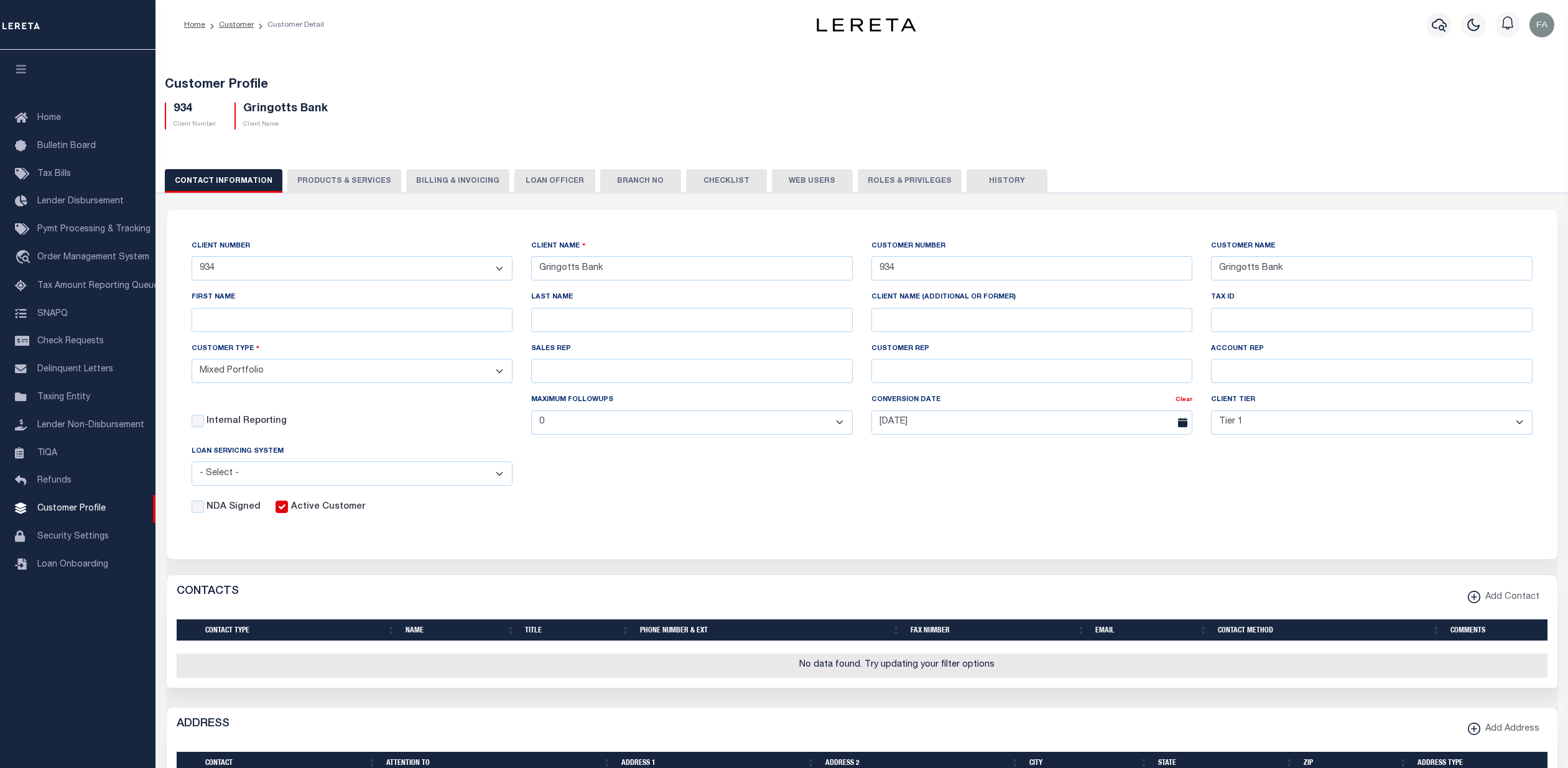
click at [521, 27] on div "Home Customer Customer Detail" at bounding box center [463, 24] width 577 height 26
drag, startPoint x: 605, startPoint y: 44, endPoint x: 554, endPoint y: 24, distance: 54.8
click at [602, 44] on div "Home Customer Customer Detail Profile Sign out" at bounding box center [862, 24] width 1413 height 49
click at [78, 513] on span "Customer Profile" at bounding box center [72, 509] width 69 height 9
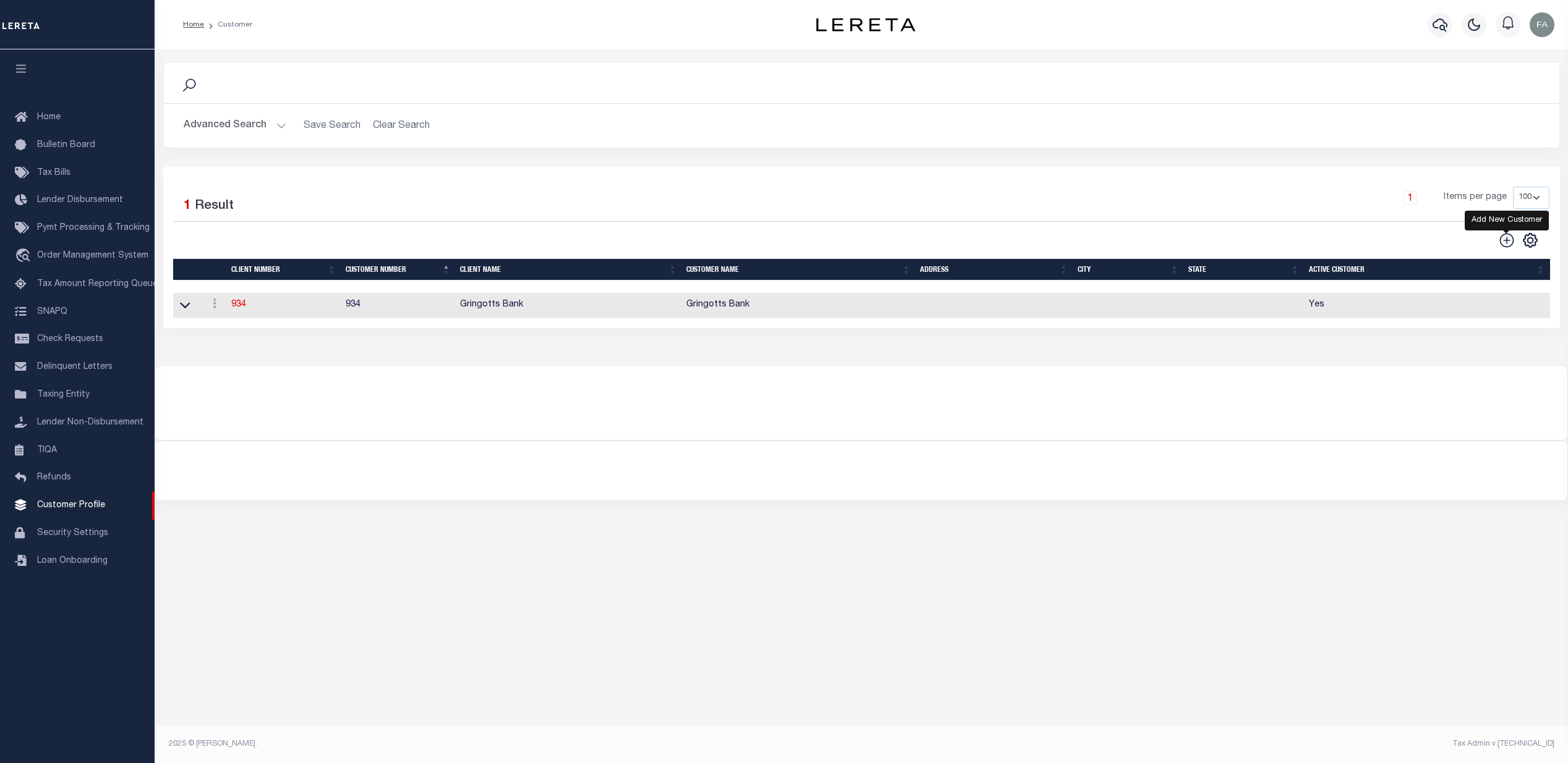
click at [1510, 244] on icon at bounding box center [1507, 241] width 16 height 16
type input "0"
checkbox input "false"
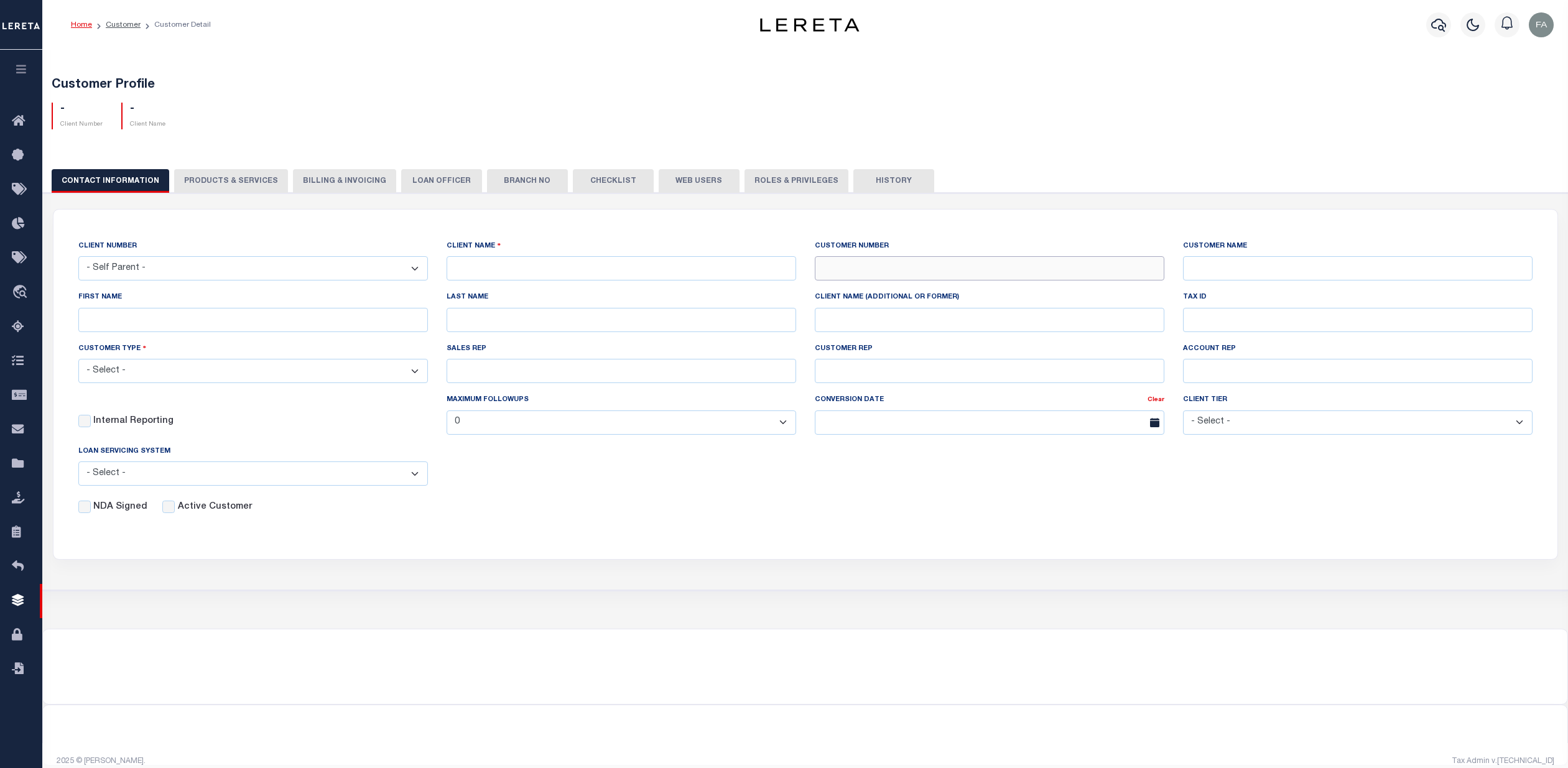
click at [891, 274] on input "text" at bounding box center [990, 269] width 350 height 24
type input "2218"
click at [898, 233] on div "CLIENT NUMBER - Self Parent - 100744 1011 1012 1013 1014 1016 1017 1018 1019 10…" at bounding box center [806, 377] width 1504 height 335
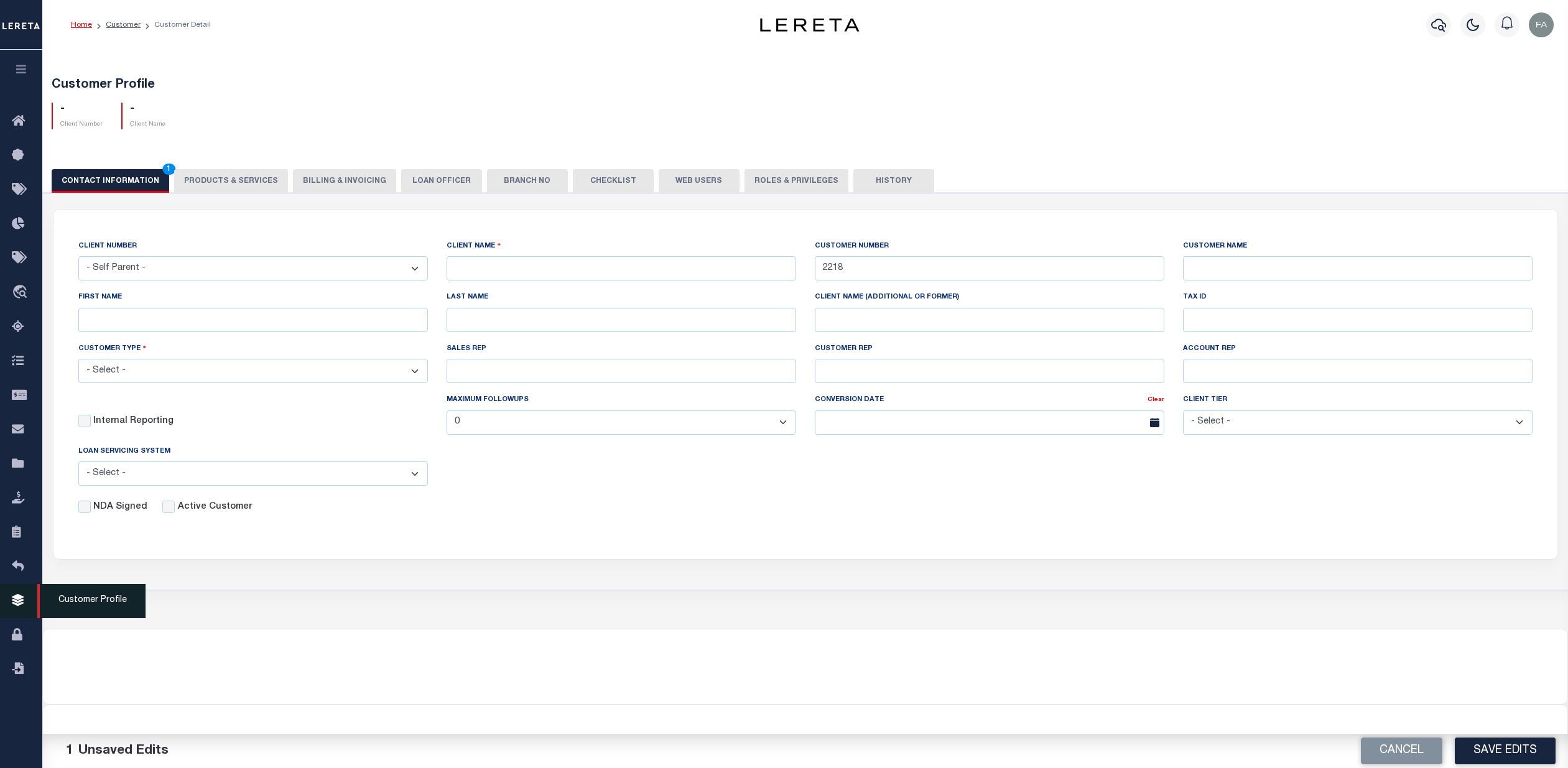
click at [16, 607] on icon at bounding box center [21, 601] width 20 height 16
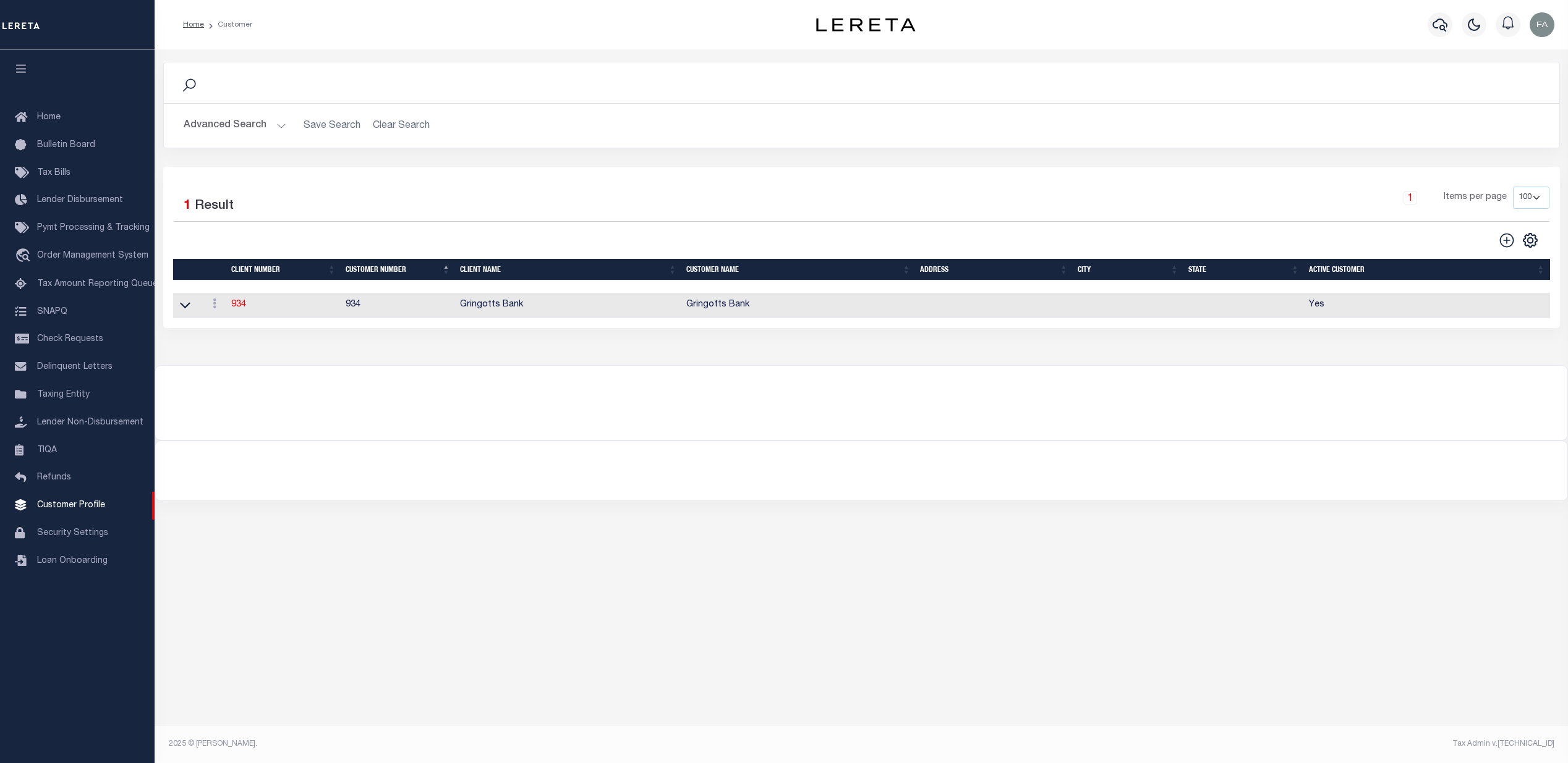
click at [249, 125] on button "Advanced Search" at bounding box center [235, 126] width 103 height 24
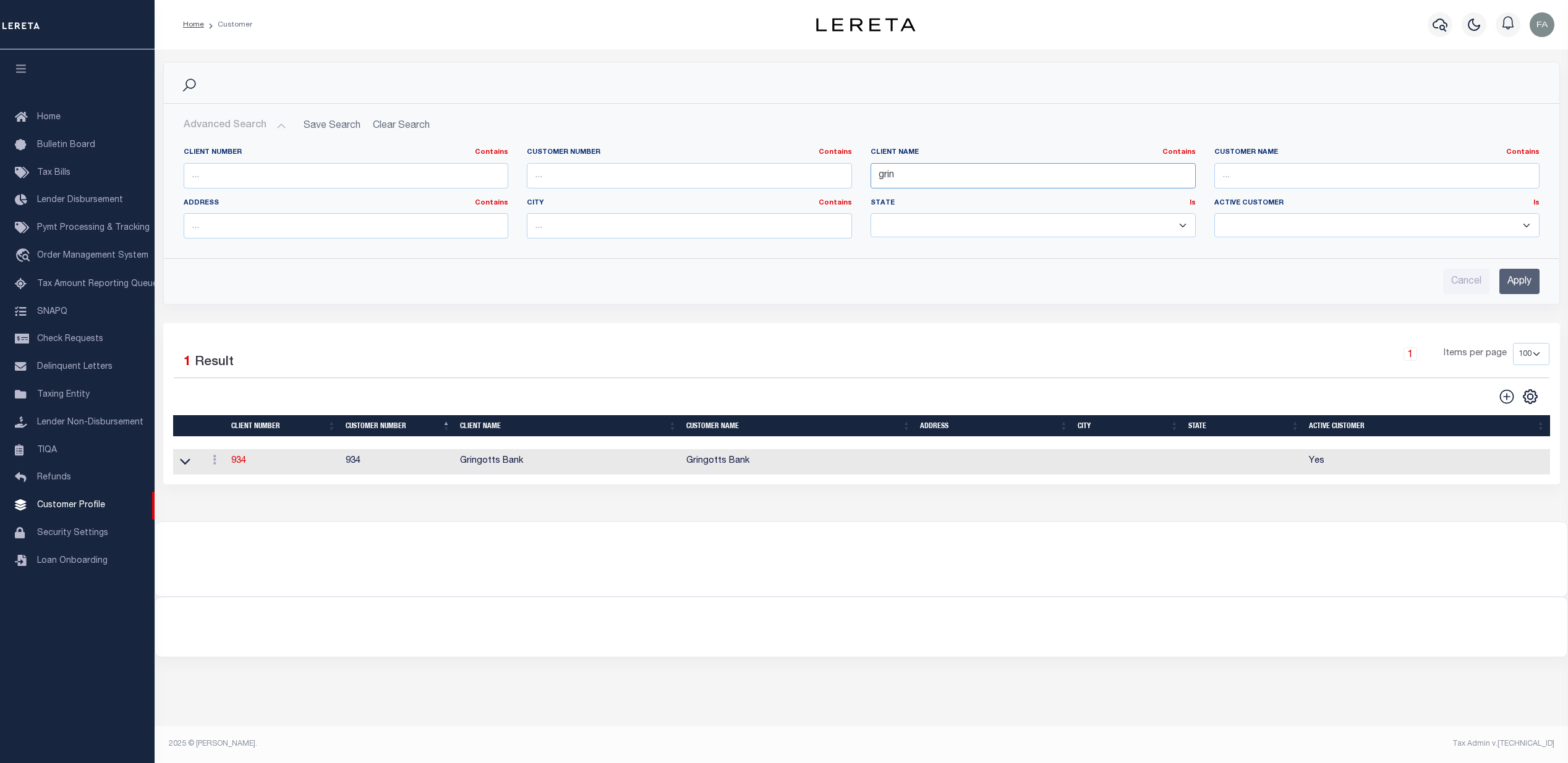
drag, startPoint x: 926, startPoint y: 177, endPoint x: 874, endPoint y: 177, distance: 52.0
click at [874, 177] on input "grin" at bounding box center [1033, 176] width 325 height 26
click at [632, 177] on input "text" at bounding box center [689, 176] width 325 height 26
click at [1515, 276] on input "Apply" at bounding box center [1520, 282] width 40 height 26
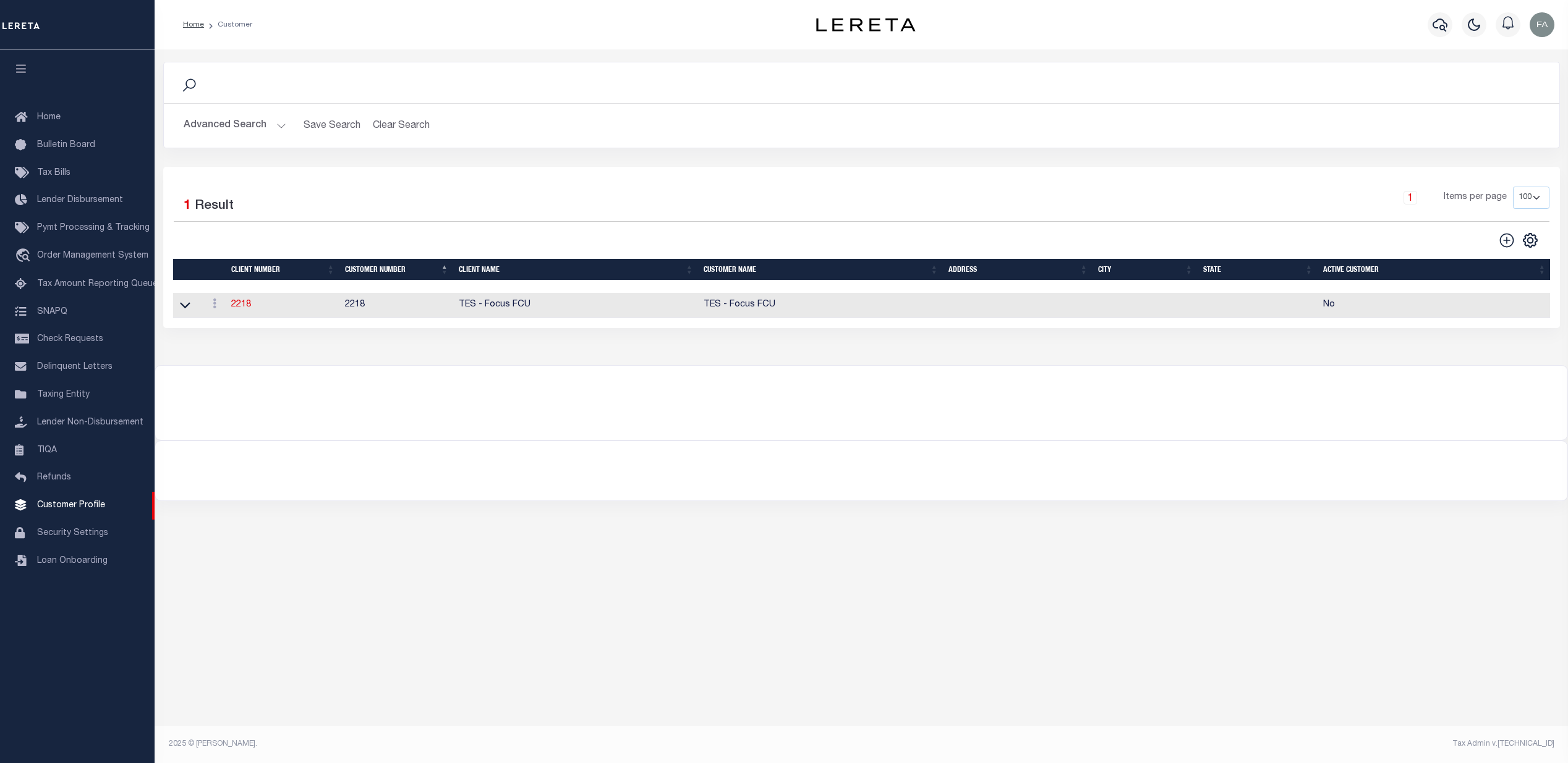
click at [269, 120] on button "Advanced Search" at bounding box center [235, 126] width 103 height 24
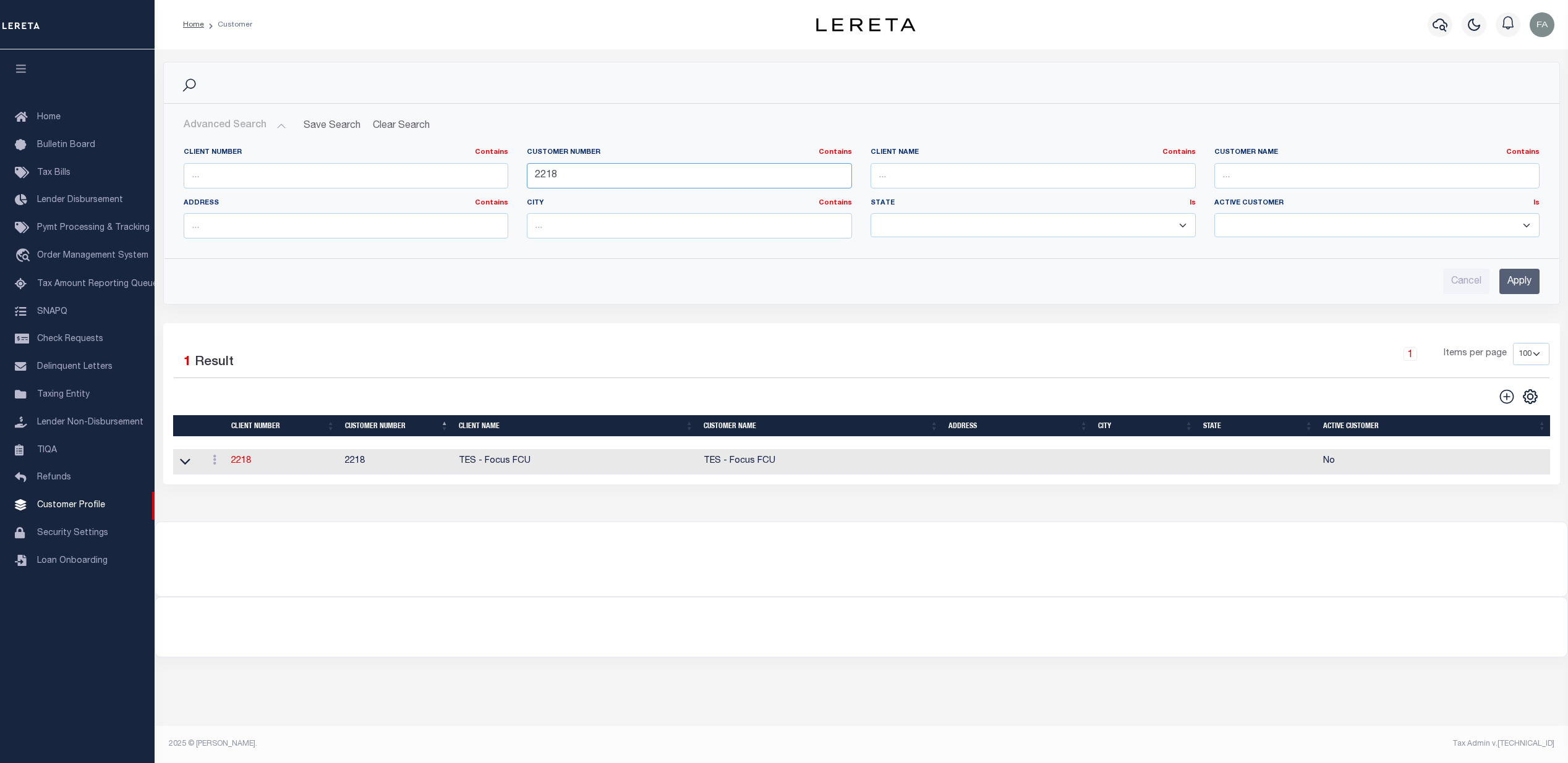
drag, startPoint x: 591, startPoint y: 174, endPoint x: 557, endPoint y: 174, distance: 34.0
click at [557, 174] on input "2218" at bounding box center [689, 176] width 325 height 26
click at [547, 174] on input "2218" at bounding box center [689, 176] width 325 height 26
type input "22218"
click at [1519, 281] on input "Apply" at bounding box center [1520, 282] width 40 height 26
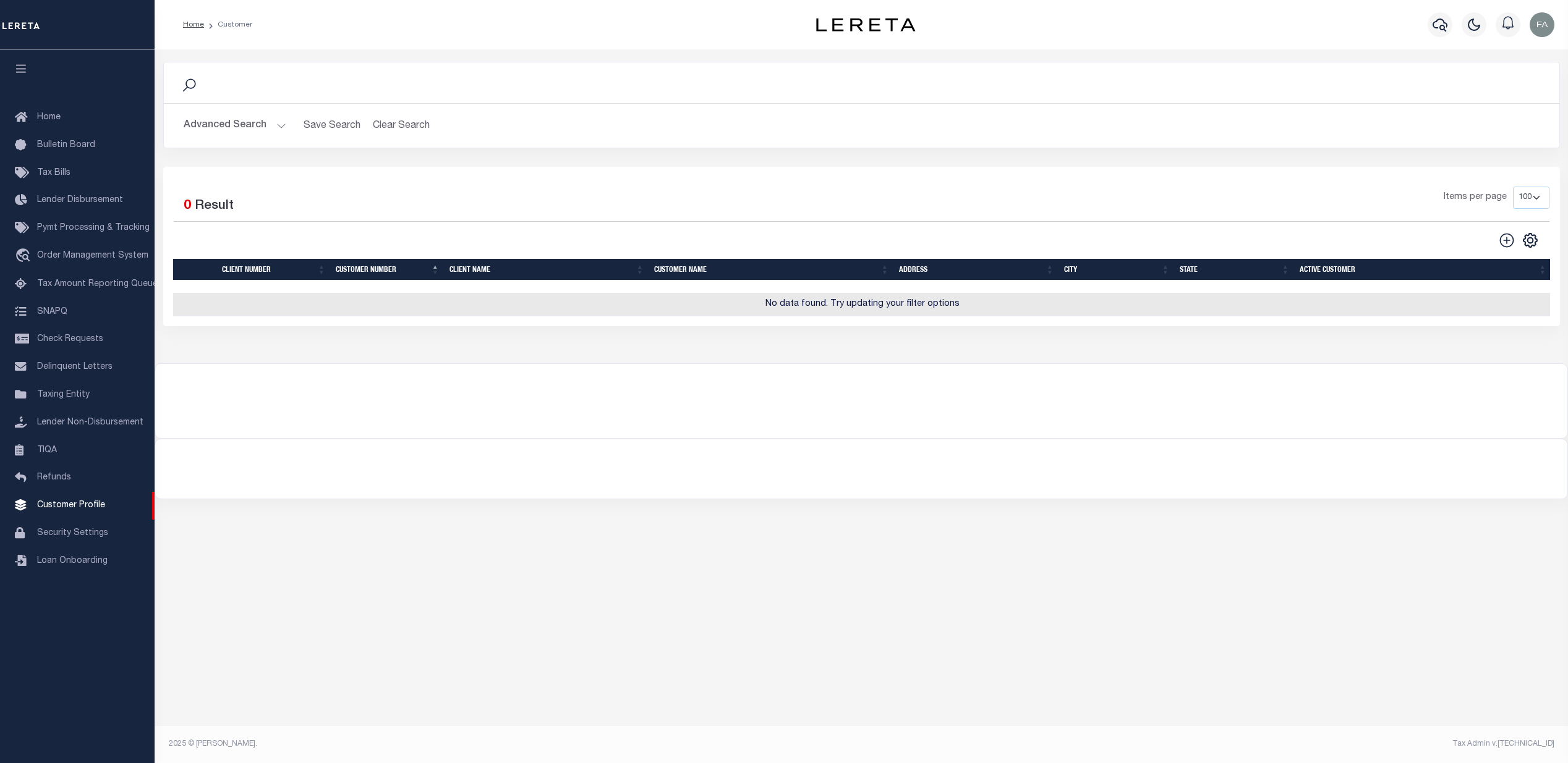
click at [795, 585] on div "Search Advanced Search Save Search Clear Search CustomerSearchGridWrapper_dynam…" at bounding box center [861, 393] width 1413 height 688
